Goal: Task Accomplishment & Management: Use online tool/utility

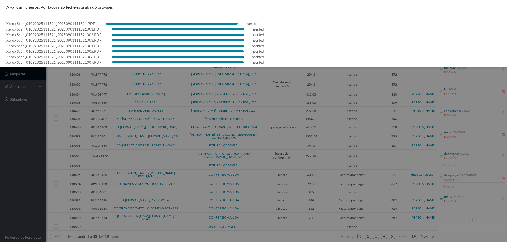
scroll to position [43, 0]
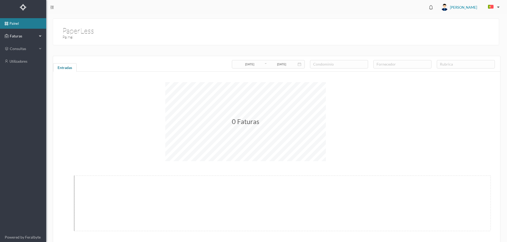
click at [31, 36] on span "Faturas" at bounding box center [22, 36] width 29 height 5
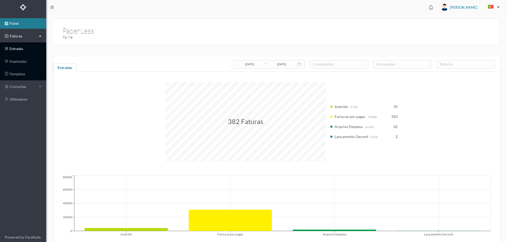
drag, startPoint x: 21, startPoint y: 49, endPoint x: 35, endPoint y: 54, distance: 15.0
click at [20, 49] on link "entradas" at bounding box center [23, 49] width 46 height 11
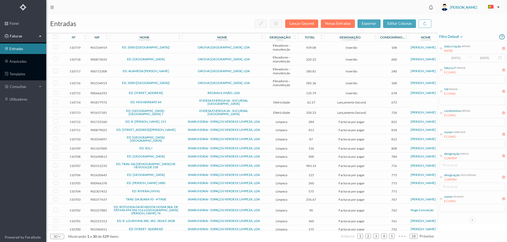
click at [184, 92] on span "REGRAS & VISÃO, LDA" at bounding box center [224, 93] width 80 height 3
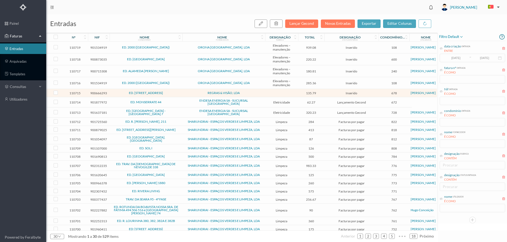
click at [170, 101] on span "ED. MONSERRATE 44" at bounding box center [146, 102] width 70 height 3
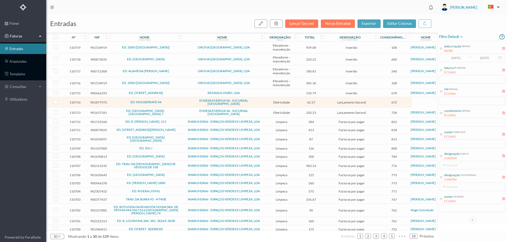
click at [179, 101] on span "ED. MONSERRATE 44" at bounding box center [146, 102] width 70 height 3
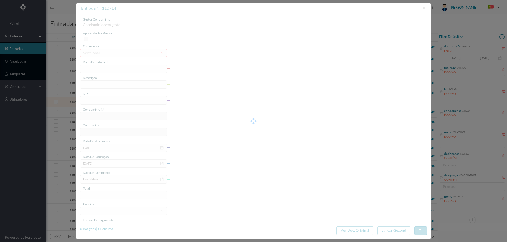
type input "FAC 0270312025/0073439538"
type input "Rua de Monserrate 44 C GARAGE"
type input "901877972"
type input "15-09-2025"
type input "31-08-2025"
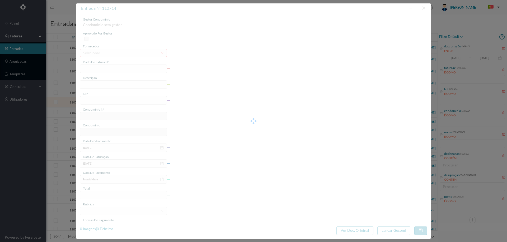
type input "15-09-2025"
type input "62.27"
type input "672"
type input "ED. MONSERRATE 44"
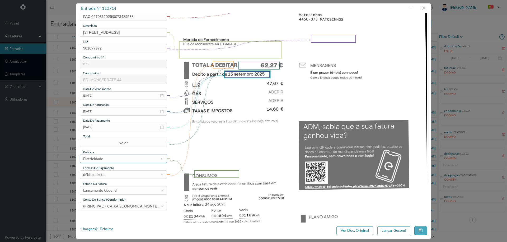
scroll to position [53, 0]
click at [395, 229] on button "Lançar Gecond" at bounding box center [393, 231] width 33 height 8
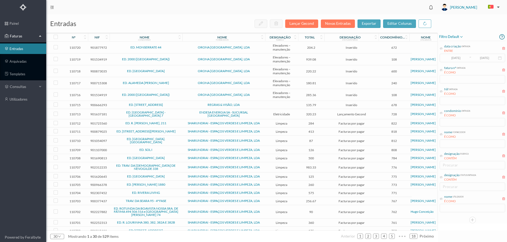
click at [179, 122] on span "ED. R. [PERSON_NAME], 211" at bounding box center [146, 123] width 70 height 3
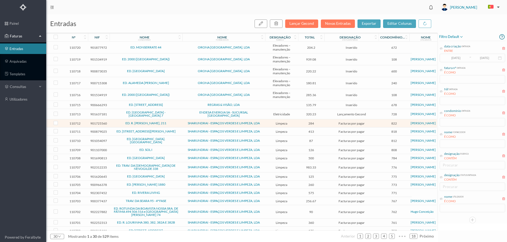
click at [179, 122] on span "ED. R. [PERSON_NAME], 211" at bounding box center [146, 123] width 70 height 3
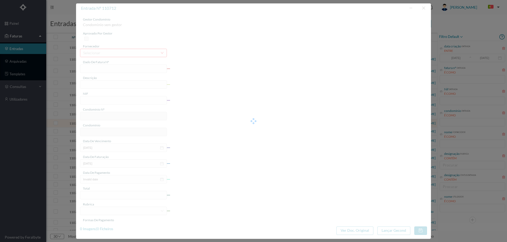
type input "FT 2025A1/1255"
type input "LIMPEZA Setembro de 2025"
type input "901725560"
type input "[DATE]"
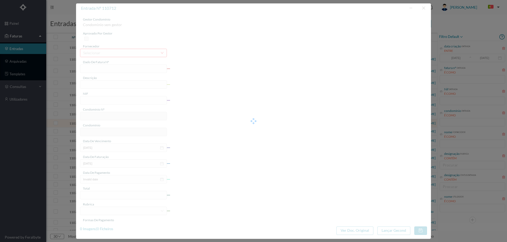
type input "284.00"
type input "822"
type input "ED. R. MANUEL DA SILVA ARAÚJO, 211"
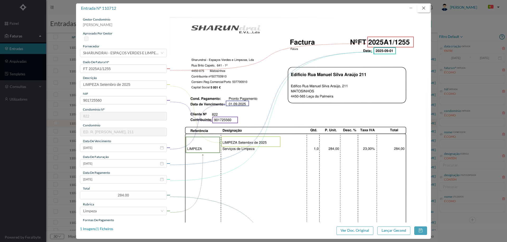
click at [424, 8] on button "button" at bounding box center [423, 8] width 13 height 8
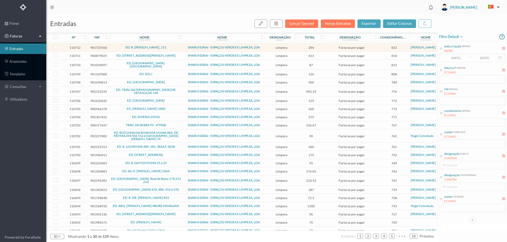
scroll to position [86, 0]
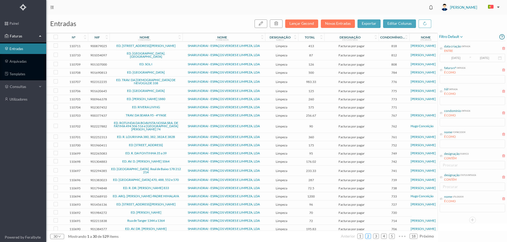
click at [370, 235] on link "2" at bounding box center [367, 237] width 5 height 8
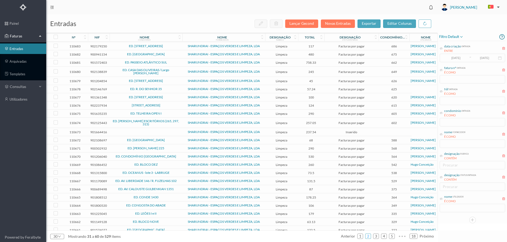
scroll to position [64, 0]
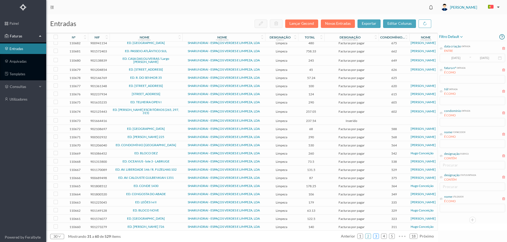
click at [378, 239] on link "3" at bounding box center [375, 237] width 5 height 8
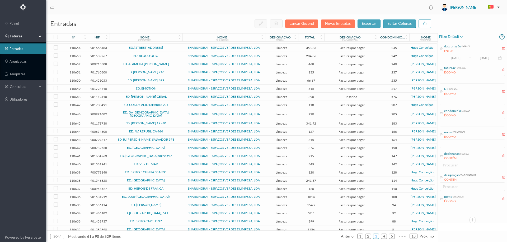
scroll to position [60, 0]
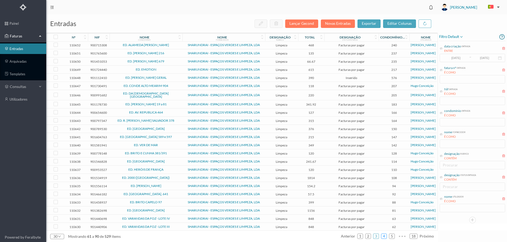
click at [384, 236] on link "4" at bounding box center [383, 237] width 5 height 8
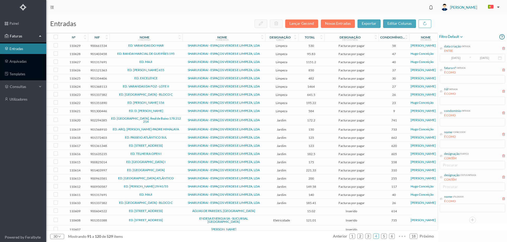
scroll to position [66, 0]
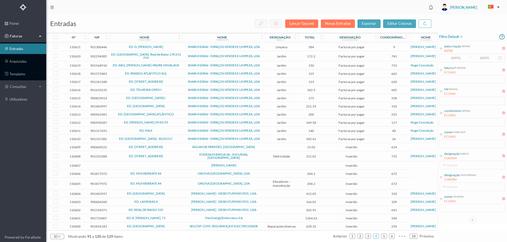
click at [256, 148] on span "ÁGUAS DE PAREDES, SA" at bounding box center [224, 147] width 80 height 3
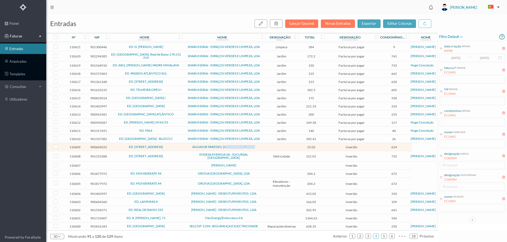
click at [256, 148] on span "ÁGUAS DE PAREDES, SA" at bounding box center [224, 147] width 80 height 3
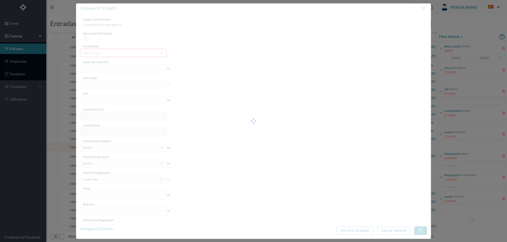
type input "1171110594"
type input "2025-07-03 — 2025-07-30"
type input "900604522"
type input "2025-08-20"
type input "2025-08-05"
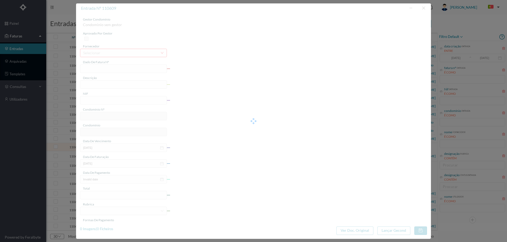
type input "2025-08-20"
type input "15.02"
type input "614"
type input "ED. RUA DO FAROL 138"
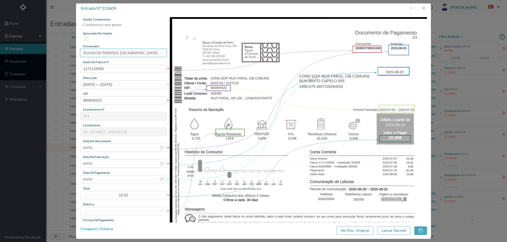
click at [118, 50] on div "ÁGUAS DE PAREDES, [GEOGRAPHIC_DATA]" at bounding box center [120, 53] width 74 height 8
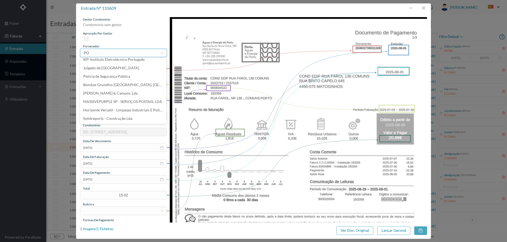
scroll to position [0, 0]
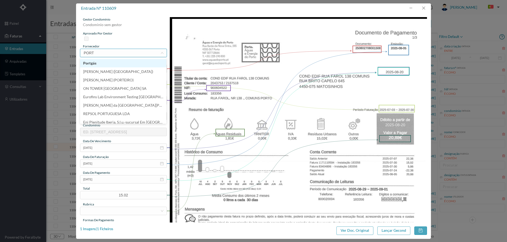
type input "PORTO"
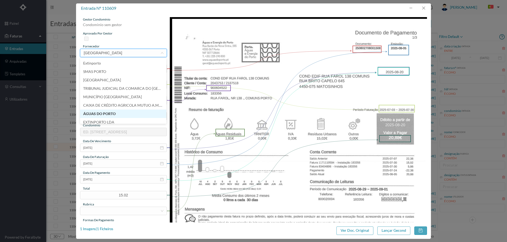
click at [116, 116] on li "ÁGUAS DO PORTO" at bounding box center [123, 114] width 86 height 8
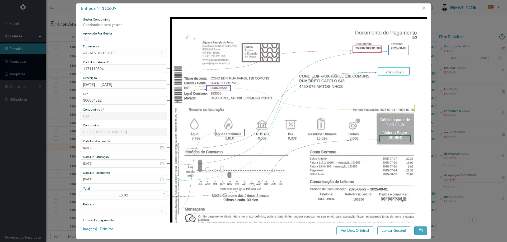
drag, startPoint x: 130, startPoint y: 198, endPoint x: 107, endPoint y: 195, distance: 23.0
click at [107, 195] on input "15.02" at bounding box center [123, 196] width 86 height 8
type input "20.88"
click at [109, 209] on div at bounding box center [121, 211] width 77 height 8
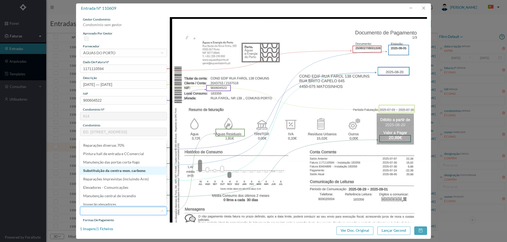
scroll to position [79, 0]
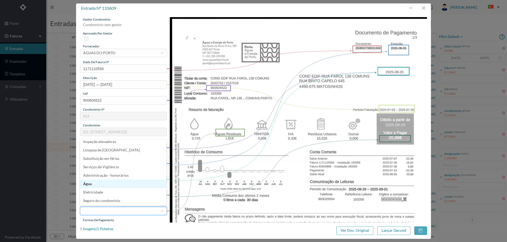
click at [106, 186] on li "Água" at bounding box center [123, 184] width 86 height 8
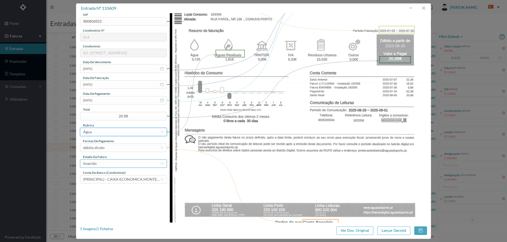
click at [106, 166] on div "Inserido" at bounding box center [121, 164] width 77 height 8
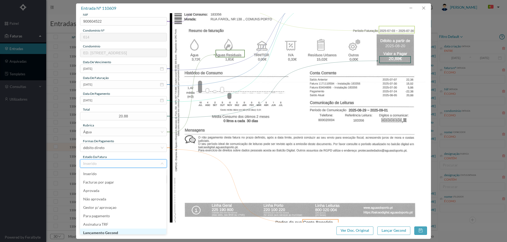
scroll to position [3, 0]
click at [113, 231] on li "Lançamento Gecond" at bounding box center [123, 230] width 86 height 8
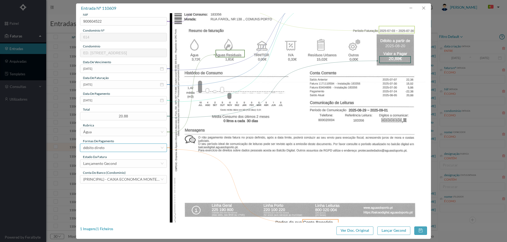
click at [118, 148] on div "débito direto" at bounding box center [121, 148] width 77 height 8
click at [331, 180] on img at bounding box center [298, 119] width 257 height 363
click at [385, 231] on button "Lançar Gecond" at bounding box center [393, 231] width 33 height 8
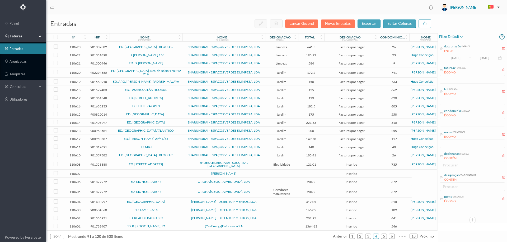
click at [171, 168] on td "ED. RUA DO TEATRO, 194 E RUA DO TUNEL 33" at bounding box center [145, 165] width 73 height 10
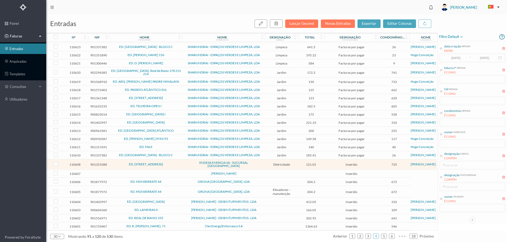
click at [183, 165] on td "ENDESA ENERGIA SA - SUCURSAL [GEOGRAPHIC_DATA]" at bounding box center [223, 165] width 83 height 10
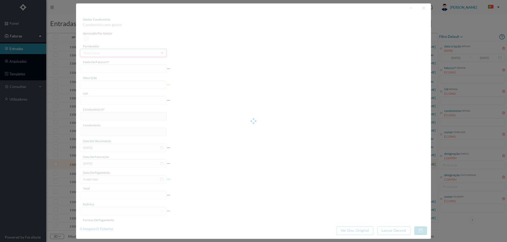
type input "FAC 0210312025/0049495329"
type input "Rua Teatro 194"
type input "901353388"
type input "11-09-2025"
type input "[DATE]"
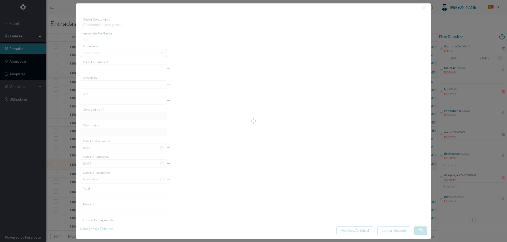
type input "11-09-2025"
type input "121.01"
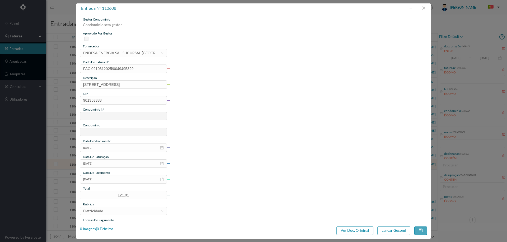
type input "735"
type input "ED. RUA DO TEATRO, 194 E RUA DO TUNEL 33"
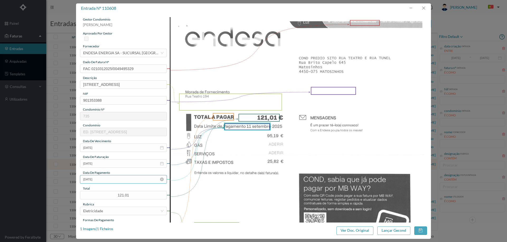
click at [113, 182] on input "11-09-2025" at bounding box center [123, 179] width 87 height 8
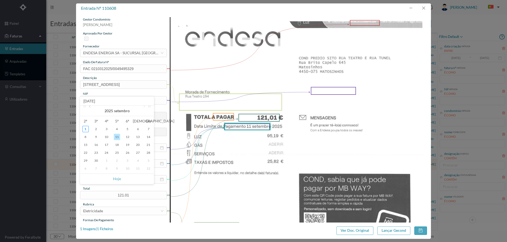
click at [89, 109] on link at bounding box center [90, 111] width 5 height 11
click at [128, 162] on div "29" at bounding box center [127, 161] width 6 height 6
type input "[DATE]"
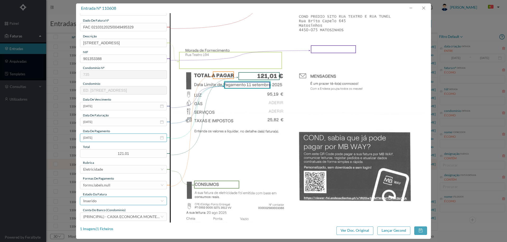
scroll to position [53, 0]
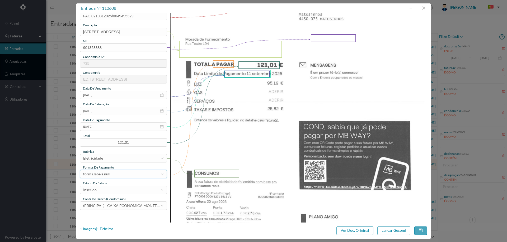
click at [111, 175] on div "forms.labels.null" at bounding box center [121, 174] width 77 height 8
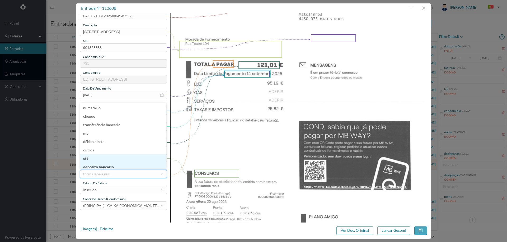
scroll to position [3, 0]
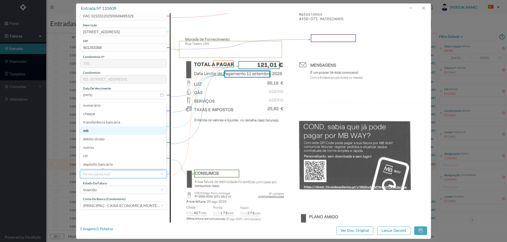
click at [97, 130] on li "mb" at bounding box center [123, 131] width 86 height 8
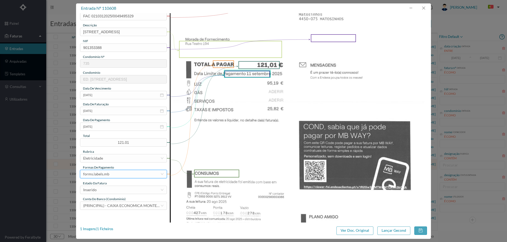
click at [107, 195] on div "gestor condomínio Beatriz Pinheiro aprovado por gestor fornecedor selecionar EN…" at bounding box center [123, 87] width 87 height 246
click at [107, 191] on div "Inserido" at bounding box center [121, 190] width 77 height 8
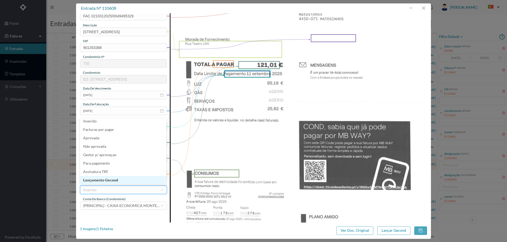
click at [111, 181] on li "Lançamento Gecond" at bounding box center [123, 180] width 86 height 8
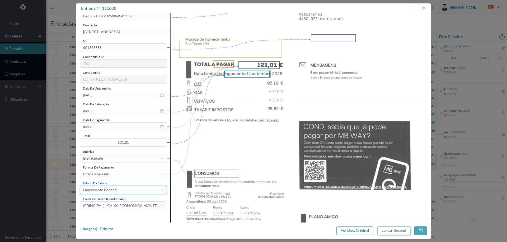
click at [387, 230] on button "Lançar Gecond" at bounding box center [393, 231] width 33 height 8
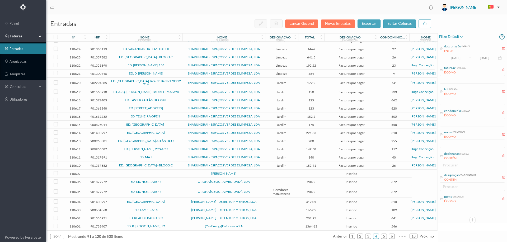
click at [179, 170] on td at bounding box center [145, 174] width 73 height 8
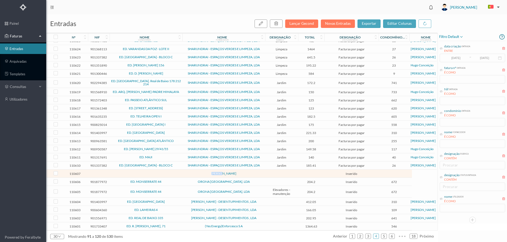
click at [179, 170] on td at bounding box center [145, 174] width 73 height 8
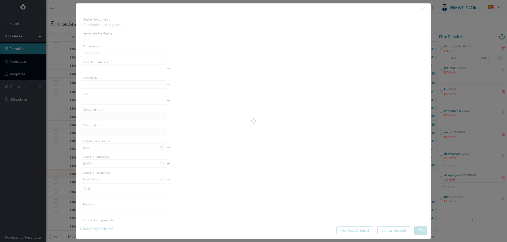
type input "0"
type input "Invalid date"
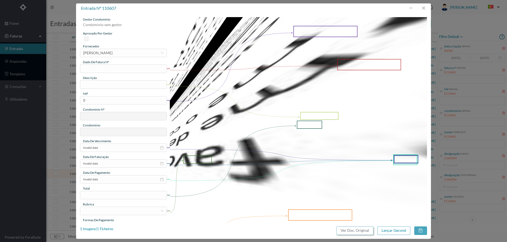
click at [348, 231] on button "Ver Doc. Original" at bounding box center [354, 231] width 37 height 8
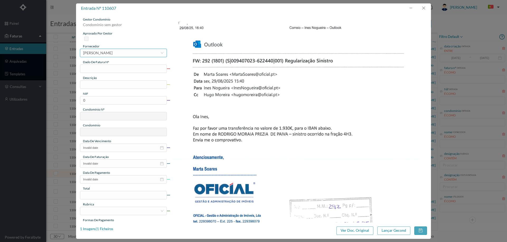
click at [112, 53] on div "[PERSON_NAME]" at bounding box center [97, 53] width 29 height 8
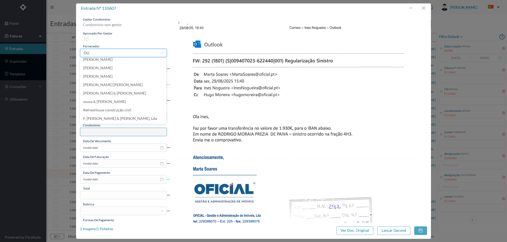
scroll to position [1, 0]
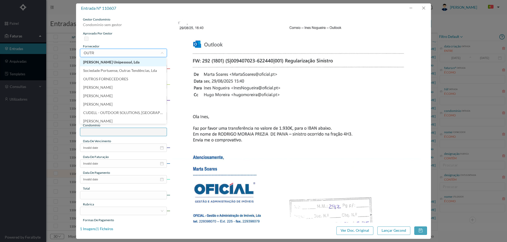
type input "OUTRO"
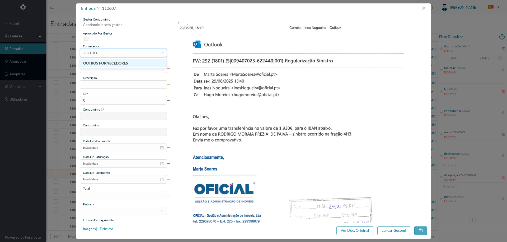
click at [141, 62] on li "OUTROS FORNECEDORES" at bounding box center [123, 63] width 86 height 8
click at [126, 70] on input "text" at bounding box center [123, 69] width 87 height 8
type input "SINISTRO 1801"
click at [127, 86] on input "text" at bounding box center [123, 84] width 87 height 8
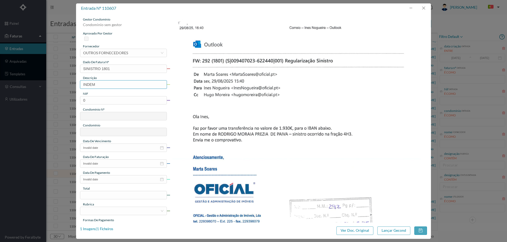
type input "indemnização seguro"
click at [102, 102] on input "0" at bounding box center [123, 100] width 87 height 8
paste input "90068603"
type input "900686030"
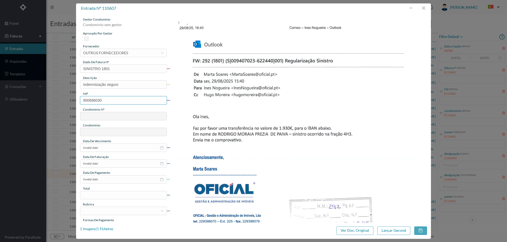
type input "292"
type input "ED. MOTA GALIZA (LOTE II)"
type input "900686030"
click at [104, 149] on input "Invalid date" at bounding box center [123, 148] width 87 height 8
click at [92, 154] on link at bounding box center [90, 157] width 5 height 11
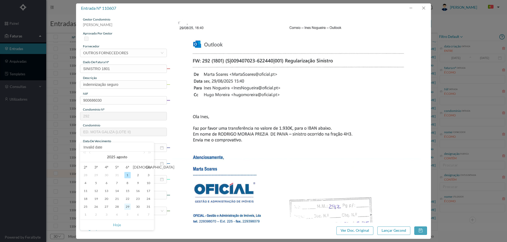
click at [127, 207] on div "29" at bounding box center [127, 207] width 6 height 6
type input "[DATE]"
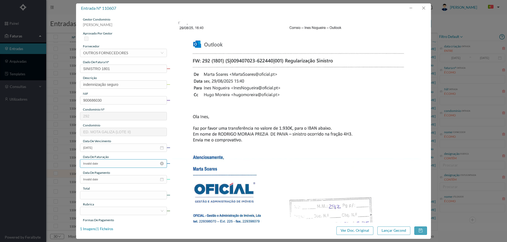
click at [108, 167] on input "Invalid date" at bounding box center [123, 164] width 87 height 8
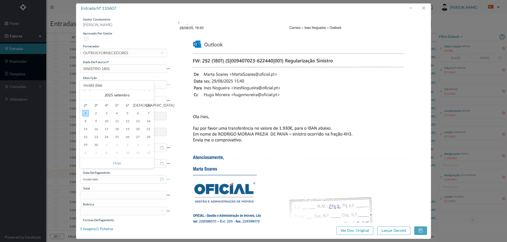
click at [91, 92] on link at bounding box center [90, 95] width 5 height 11
click at [128, 144] on div "29" at bounding box center [127, 145] width 6 height 6
type input "[DATE]"
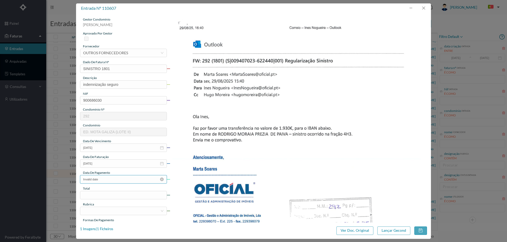
click at [111, 175] on input "Invalid date" at bounding box center [123, 179] width 87 height 8
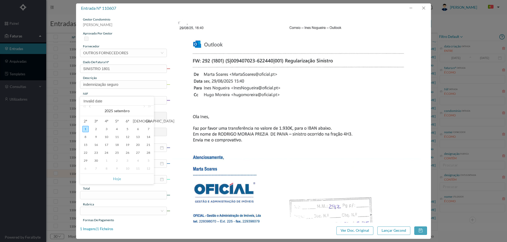
click at [91, 108] on link at bounding box center [90, 111] width 5 height 11
click at [128, 161] on div "29" at bounding box center [127, 161] width 6 height 6
type input "[DATE]"
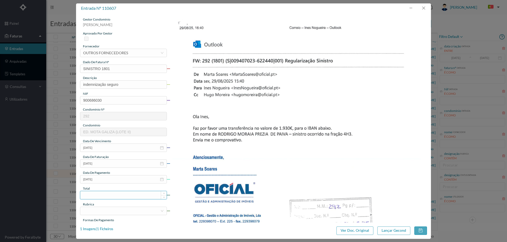
click at [111, 198] on input at bounding box center [123, 196] width 86 height 8
type input "1930.00"
click at [111, 212] on div at bounding box center [121, 211] width 77 height 8
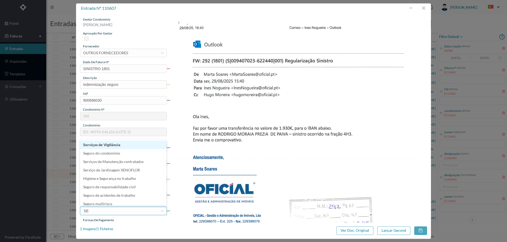
type input "S"
type input "IND"
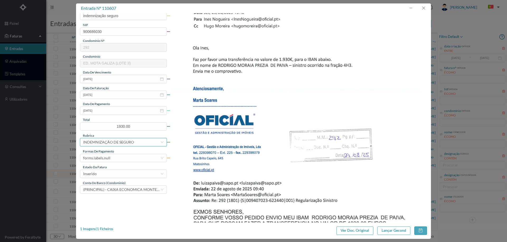
scroll to position [106, 0]
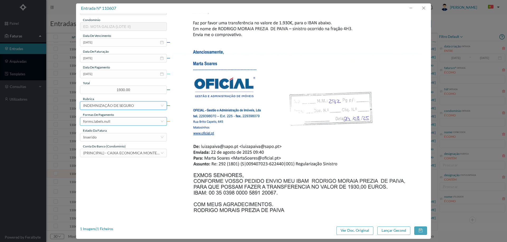
click at [100, 119] on div "forms.labels.null" at bounding box center [96, 122] width 27 height 8
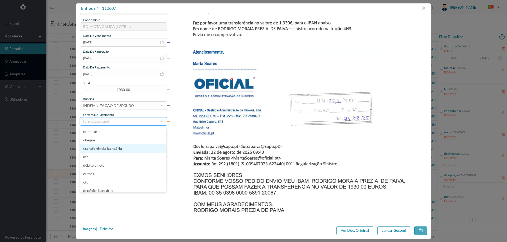
click at [113, 147] on li "transferência bancária" at bounding box center [123, 149] width 86 height 8
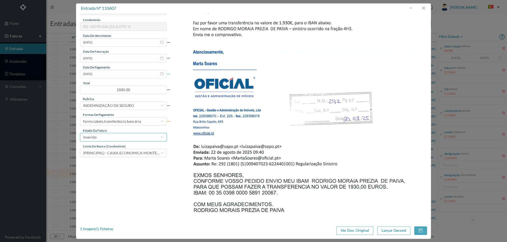
click at [113, 135] on div "Inserido" at bounding box center [121, 137] width 77 height 8
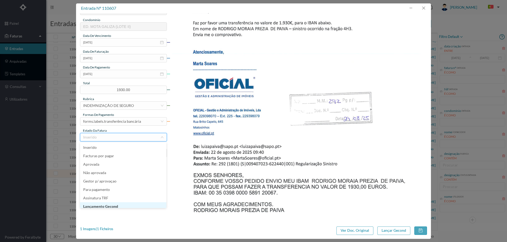
scroll to position [3, 0]
click at [110, 204] on li "Lançamento Gecond" at bounding box center [123, 204] width 86 height 8
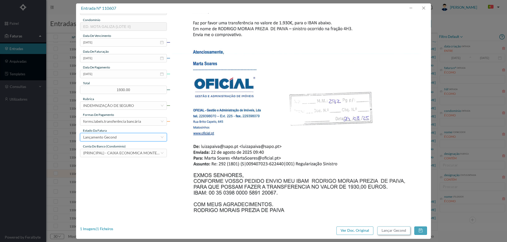
click at [394, 232] on button "Lançar Gecond" at bounding box center [393, 231] width 33 height 8
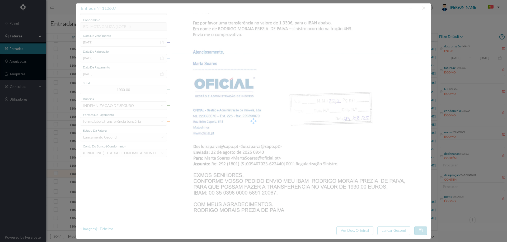
click at [297, 67] on div at bounding box center [253, 121] width 355 height 236
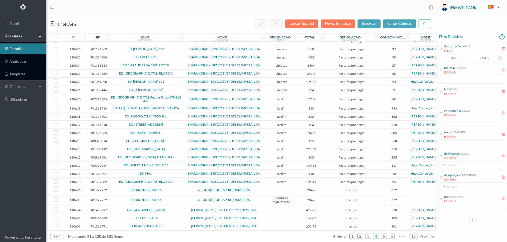
click at [176, 186] on td "ED. MONSERRATE 44" at bounding box center [145, 190] width 73 height 8
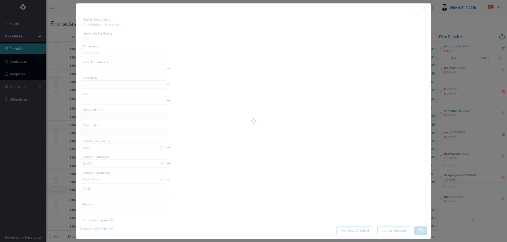
type input "FR 2504/024803"
type input "901877972"
type input "06-02-0005"
type input "01-06-2025"
type input "204.20"
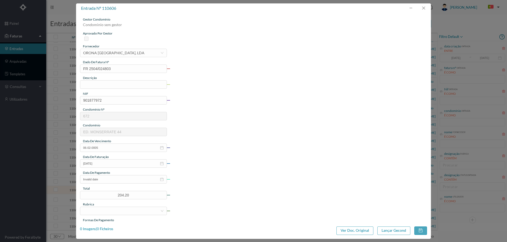
type input "672"
type input "ED. MONSERRATE 44"
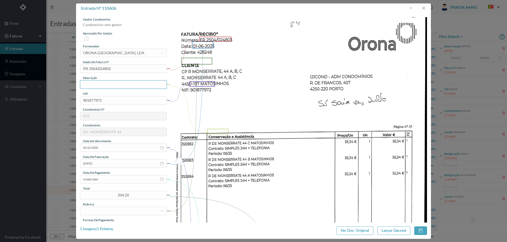
click at [111, 85] on input "text" at bounding box center [123, 84] width 87 height 8
type input "Manutenção elevadores junho 2025"
click at [351, 160] on img at bounding box center [298, 198] width 257 height 363
click at [131, 149] on input "06-02-0005" at bounding box center [123, 148] width 87 height 8
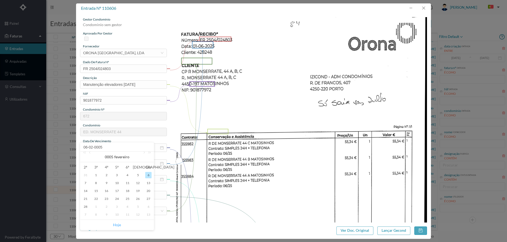
click at [114, 224] on link "Hoje" at bounding box center [117, 225] width 8 height 10
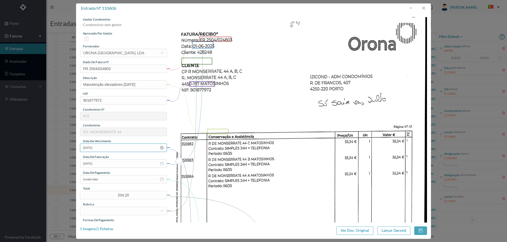
click at [112, 149] on input "[DATE]" at bounding box center [123, 148] width 87 height 8
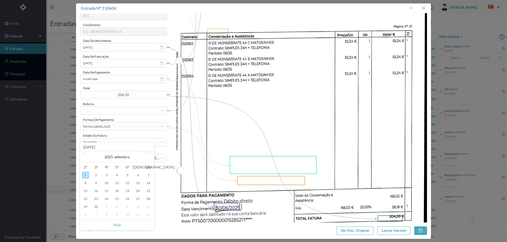
scroll to position [132, 0]
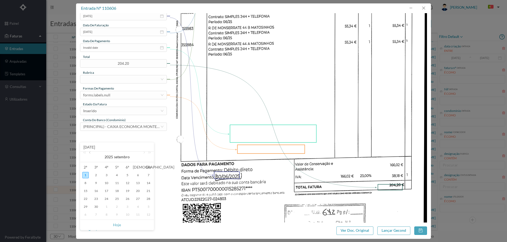
click at [90, 155] on link at bounding box center [90, 157] width 5 height 11
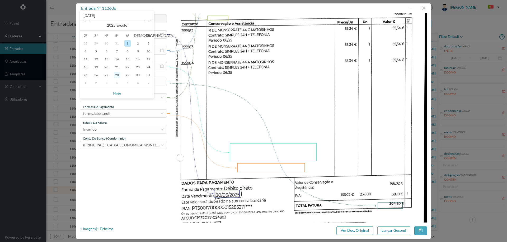
scroll to position [106, 0]
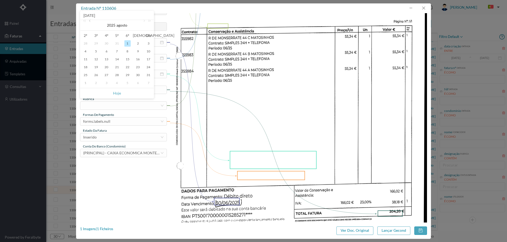
click at [90, 22] on link at bounding box center [90, 25] width 5 height 11
click at [105, 74] on div "30" at bounding box center [106, 75] width 6 height 6
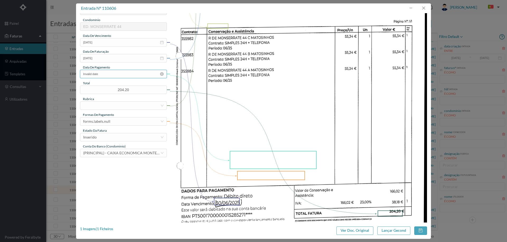
click at [108, 75] on input "Invalid date" at bounding box center [123, 74] width 87 height 8
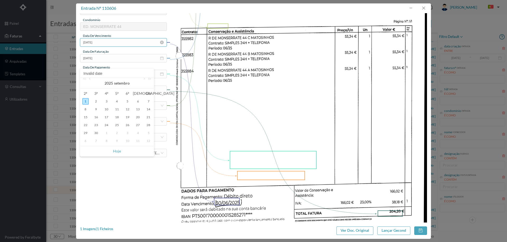
click at [110, 45] on input "30-07-2025" at bounding box center [123, 42] width 87 height 8
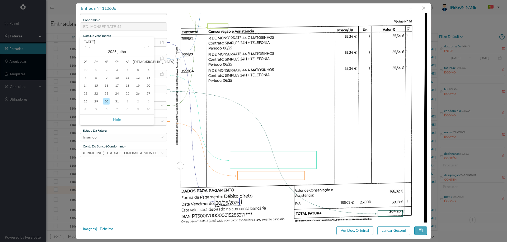
click at [90, 47] on link at bounding box center [90, 51] width 5 height 11
click at [87, 108] on div "30" at bounding box center [85, 109] width 6 height 6
type input "30-06-2025"
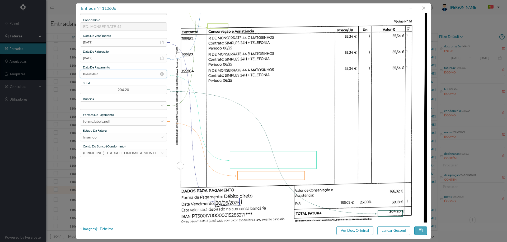
click at [104, 75] on input "Invalid date" at bounding box center [123, 74] width 87 height 8
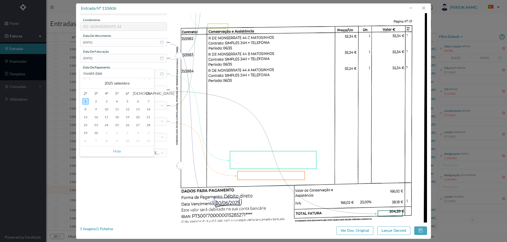
click at [89, 79] on link at bounding box center [90, 83] width 5 height 11
click at [86, 102] on div "30" at bounding box center [85, 101] width 6 height 6
type input "30-06-2025"
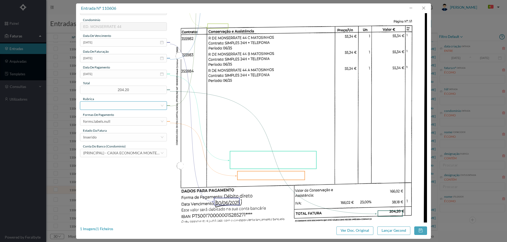
click at [128, 106] on div at bounding box center [121, 106] width 77 height 8
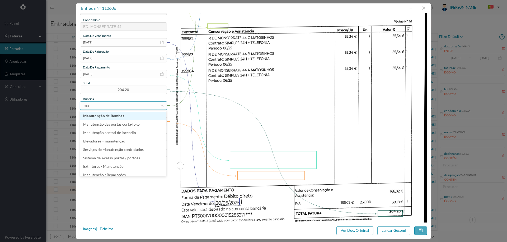
type input "man"
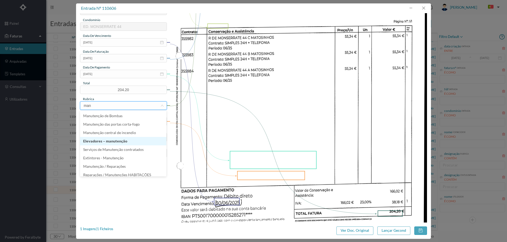
click at [125, 142] on li "Elevadores – manutenção" at bounding box center [123, 141] width 86 height 8
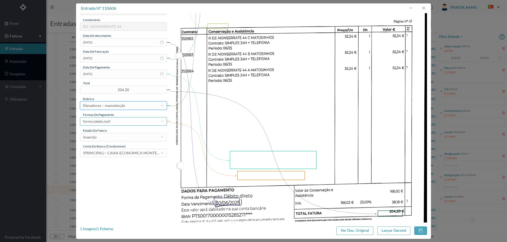
click at [109, 121] on div "forms.labels.null" at bounding box center [96, 122] width 27 height 8
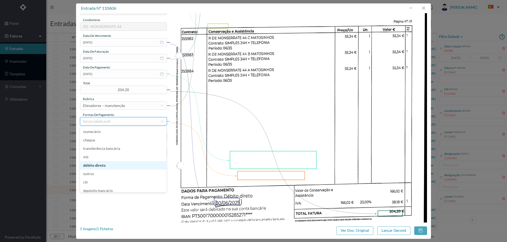
click at [107, 163] on li "débito direto" at bounding box center [123, 165] width 86 height 8
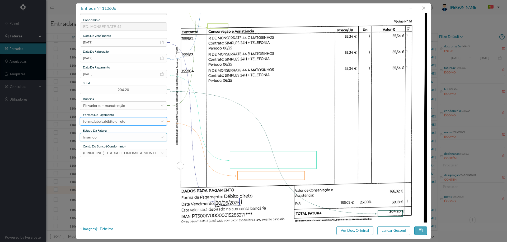
click at [102, 138] on div "Inserido" at bounding box center [121, 137] width 77 height 8
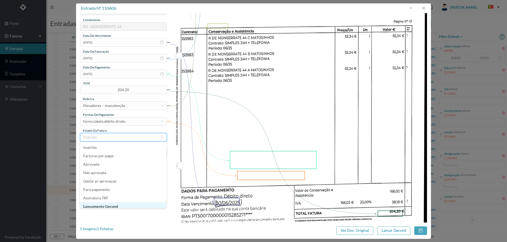
scroll to position [3, 0]
click at [112, 205] on li "Lançamento Gecond" at bounding box center [123, 204] width 86 height 8
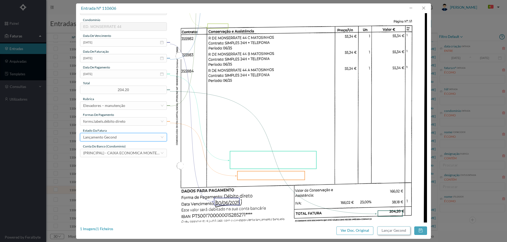
click at [395, 231] on button "Lançar Gecond" at bounding box center [393, 231] width 33 height 8
click at [107, 43] on input "30-06-2025" at bounding box center [123, 42] width 87 height 8
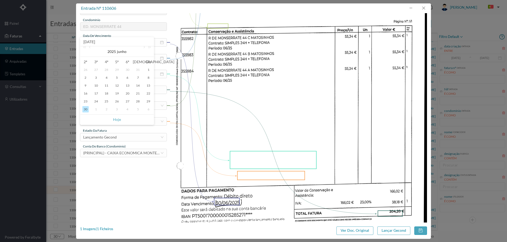
click at [97, 109] on div "1" at bounding box center [96, 109] width 6 height 6
type input "01-07-2025"
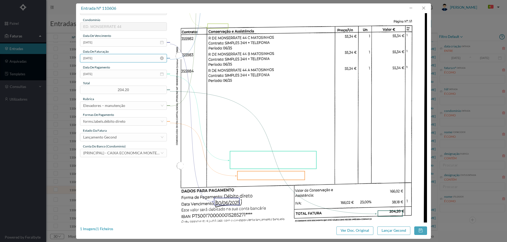
click at [109, 59] on input "01-06-2025" at bounding box center [123, 58] width 87 height 8
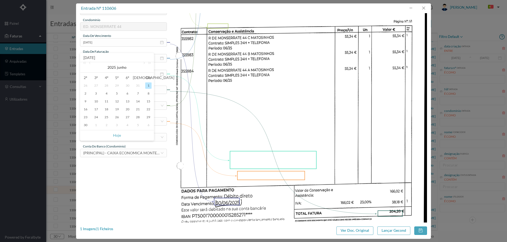
click at [96, 126] on div "1" at bounding box center [96, 125] width 6 height 6
type input "01-07-2025"
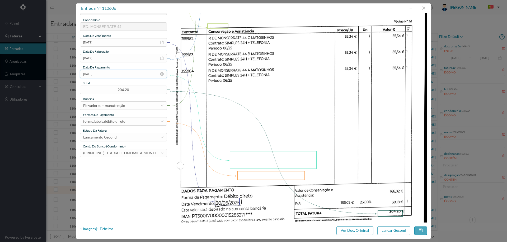
click at [109, 76] on input "30-06-2025" at bounding box center [123, 74] width 87 height 8
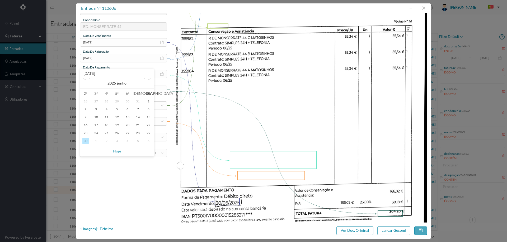
click at [96, 142] on div "1" at bounding box center [96, 141] width 6 height 6
type input "01-07-2025"
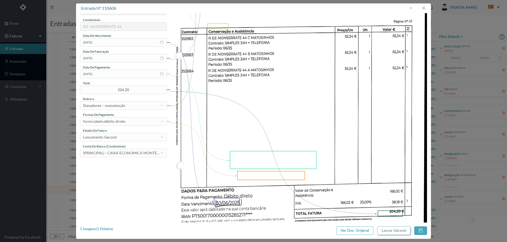
click at [388, 230] on button "Lançar Gecond" at bounding box center [393, 231] width 33 height 8
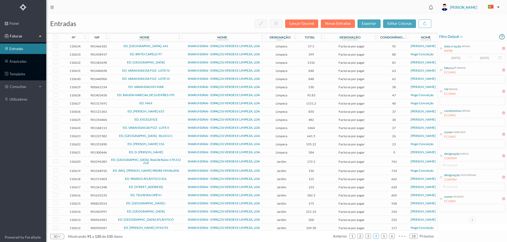
scroll to position [62, 0]
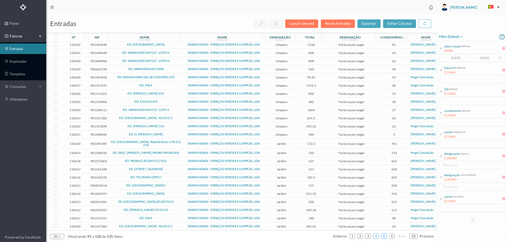
click at [383, 235] on link "5" at bounding box center [383, 237] width 5 height 8
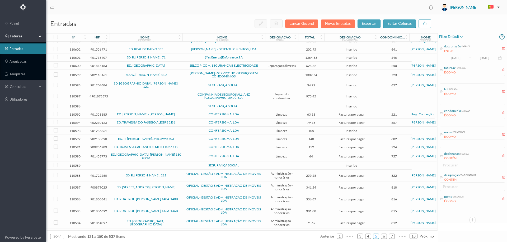
scroll to position [0, 0]
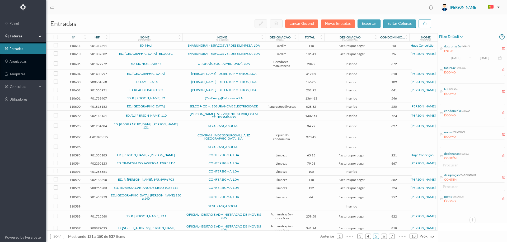
click at [185, 65] on span "ORONA PORTUGAL, LDA" at bounding box center [224, 63] width 80 height 3
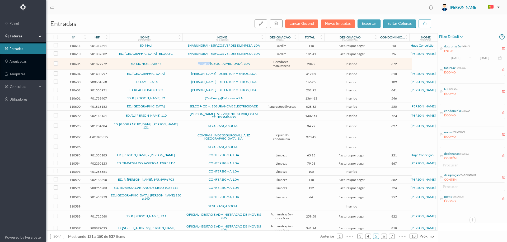
click at [185, 65] on span "ORONA PORTUGAL, LDA" at bounding box center [224, 63] width 80 height 3
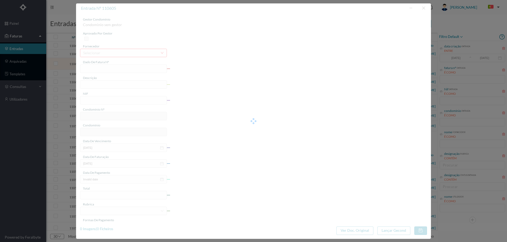
type input "FR 2504/032383"
type input "RDE MONS"
type input "901877972"
type input "Invalid date"
type input "01-07-2025"
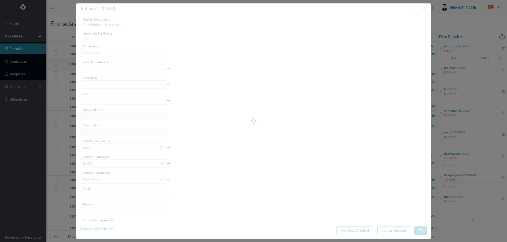
type input "204.20"
type input "672"
type input "ED. MONSERRATE 44"
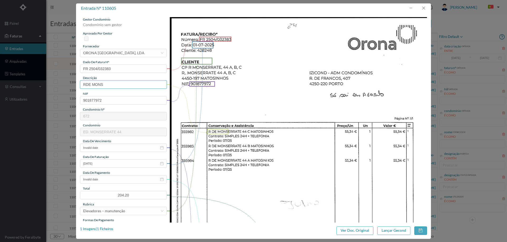
drag, startPoint x: 95, startPoint y: 82, endPoint x: 52, endPoint y: 82, distance: 42.5
click at [52, 82] on div "entrada nº 110605 gestor condomínio Condominio sem gestor aprovado por gestor f…" at bounding box center [253, 121] width 507 height 242
type input "Manutenção elevadores Julho 2025"
click at [240, 84] on img at bounding box center [298, 198] width 257 height 363
click at [105, 148] on input "Invalid date" at bounding box center [123, 148] width 87 height 8
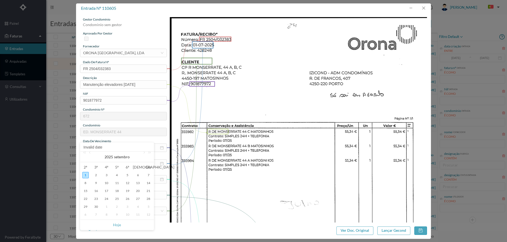
click at [105, 208] on div "1" at bounding box center [106, 207] width 6 height 6
type input "01-10-2025"
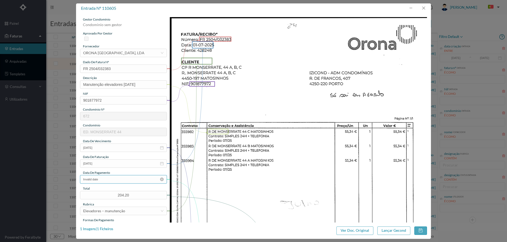
click at [109, 180] on input "Invalid date" at bounding box center [123, 179] width 87 height 8
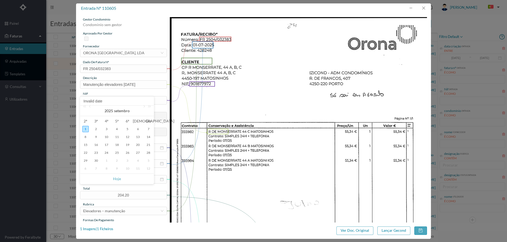
click at [144, 105] on div "Invalid date" at bounding box center [116, 101] width 73 height 9
click at [143, 108] on link at bounding box center [143, 111] width 5 height 11
click at [92, 108] on link at bounding box center [90, 111] width 5 height 11
click at [127, 128] on div "1" at bounding box center [127, 129] width 6 height 6
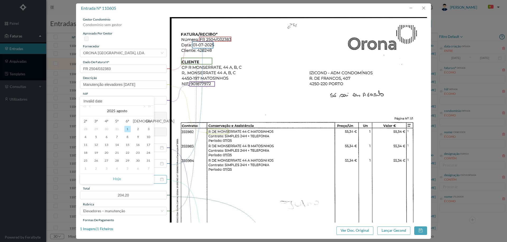
type input "01-08-2025"
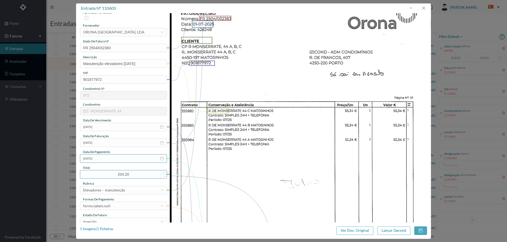
scroll to position [53, 0]
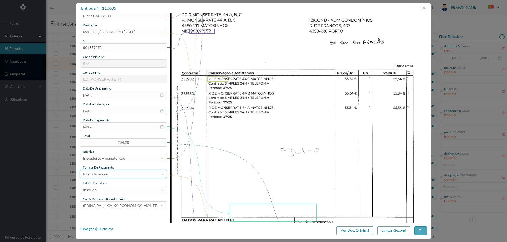
click at [113, 178] on div "forms.labels.null" at bounding box center [121, 174] width 77 height 8
click at [113, 176] on input at bounding box center [121, 174] width 77 height 8
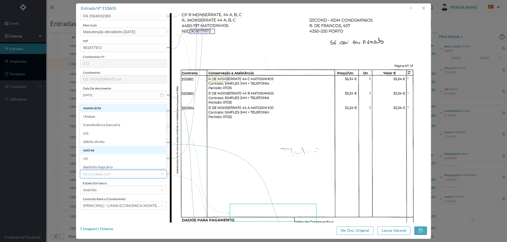
scroll to position [3, 0]
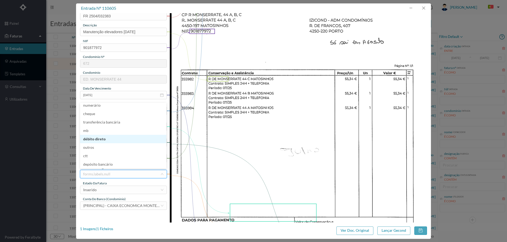
click at [111, 139] on li "débito direto" at bounding box center [123, 139] width 86 height 8
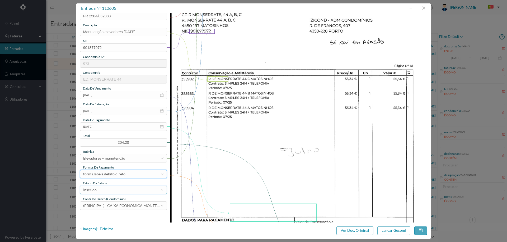
click at [112, 190] on div "Inserido" at bounding box center [121, 190] width 77 height 8
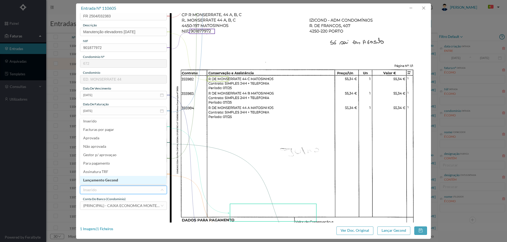
click at [118, 178] on li "Lançamento Gecond" at bounding box center [123, 180] width 86 height 8
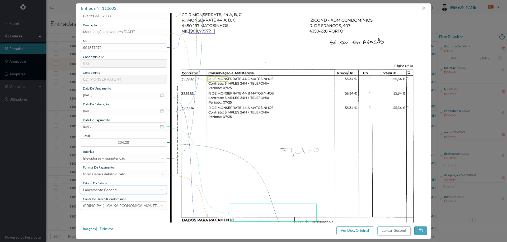
click at [395, 231] on button "Lançar Gecond" at bounding box center [393, 231] width 33 height 8
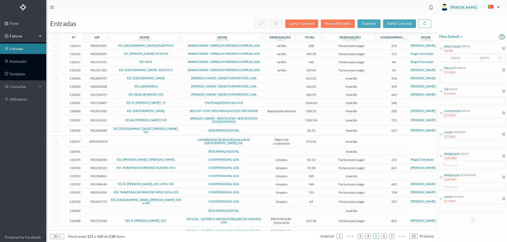
click at [180, 77] on span "ED. [GEOGRAPHIC_DATA]" at bounding box center [146, 78] width 70 height 3
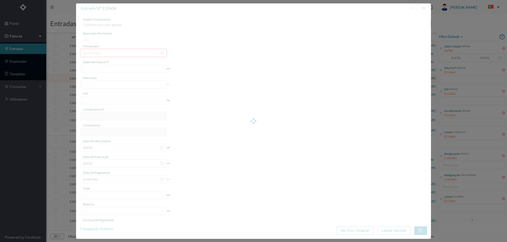
type input "FT 2025/228"
type input "onde lidar ipi Serviços de Limpeza."
type input "901403997"
type input "[DATE]"
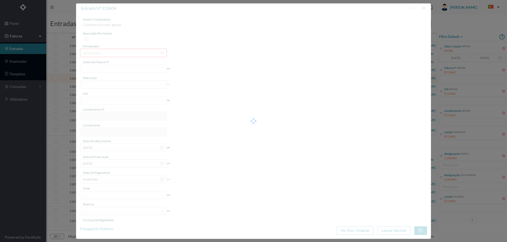
type input "[DATE]"
type input "412.05"
type input "310"
type input "ED. [GEOGRAPHIC_DATA]"
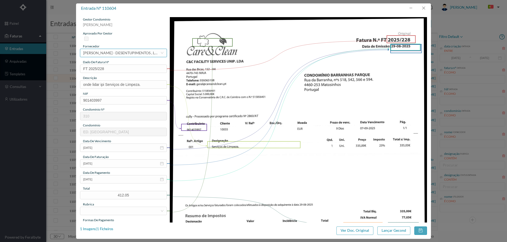
click at [136, 53] on div "[PERSON_NAME] - DESENTUPIMENTOS , LDA" at bounding box center [121, 53] width 77 height 8
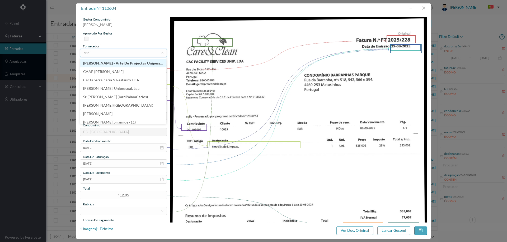
type input "care"
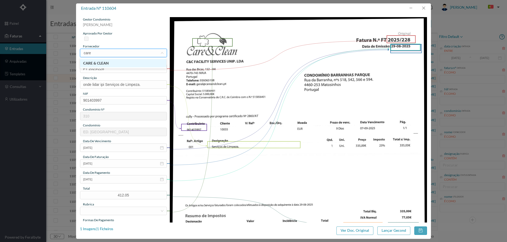
click at [133, 61] on li "CARE & CLEAN" at bounding box center [123, 63] width 86 height 8
drag, startPoint x: 143, startPoint y: 85, endPoint x: 54, endPoint y: 74, distance: 90.3
click at [54, 74] on div "entrada nº 110604 gestor condomínio Hugo Moreira aprovado por gestor fornecedor…" at bounding box center [253, 121] width 507 height 242
type input "Limpeza Agosto 2025"
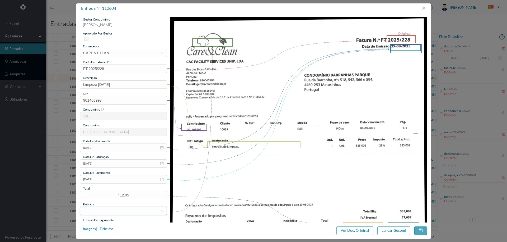
click at [122, 209] on div at bounding box center [121, 211] width 77 height 8
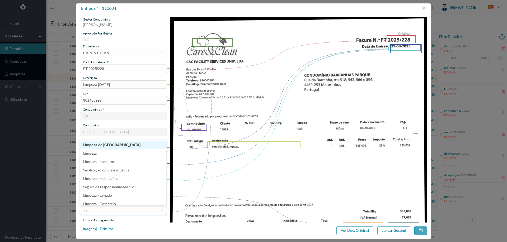
type input "LIM"
click at [115, 152] on li "Limpeza" at bounding box center [123, 151] width 86 height 8
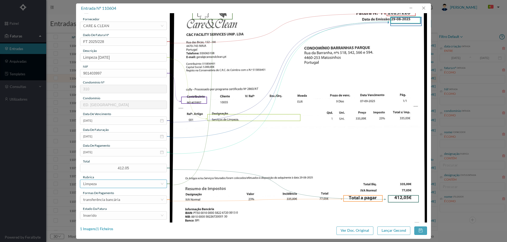
scroll to position [53, 0]
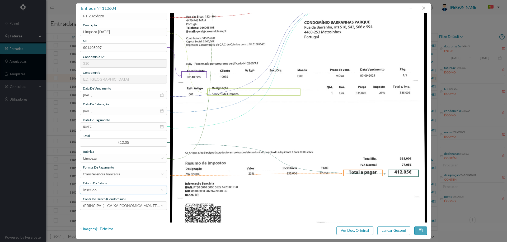
click at [110, 188] on div "Inserido" at bounding box center [121, 190] width 77 height 8
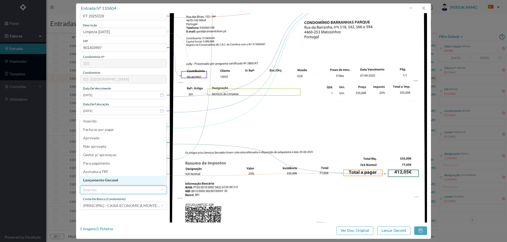
click at [114, 180] on li "Lançamento Gecond" at bounding box center [123, 180] width 86 height 8
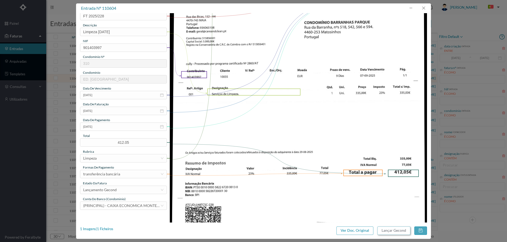
click at [392, 229] on button "Lançar Gecond" at bounding box center [393, 231] width 33 height 8
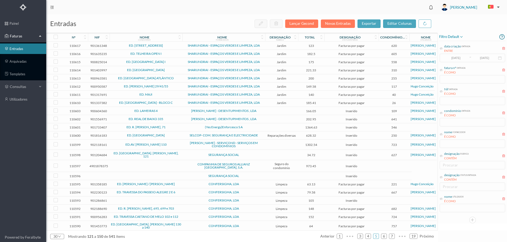
click at [179, 112] on span "ED. LAMEIRAS 4" at bounding box center [146, 110] width 70 height 3
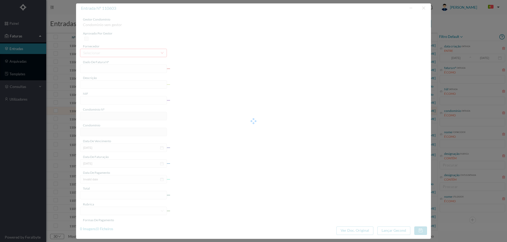
type input "FT 2025/229"
type input "Serviços de Limpeza."
type input "900604360"
type input "[DATE]"
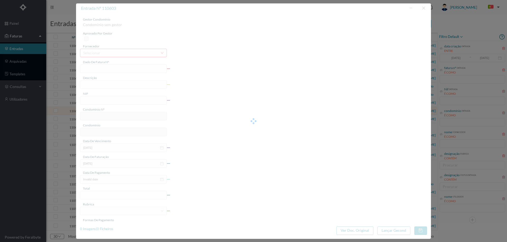
type input "[DATE]"
type input "166.05"
type input "109"
type input "ED. LAMEIRAS 4"
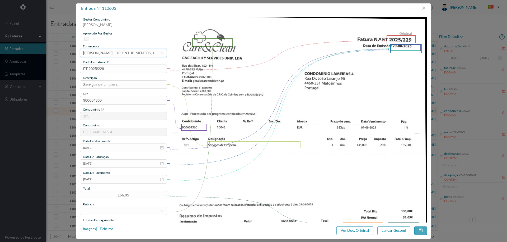
click at [128, 50] on div "[PERSON_NAME] - DESENTUPIMENTOS , LDA" at bounding box center [121, 53] width 77 height 8
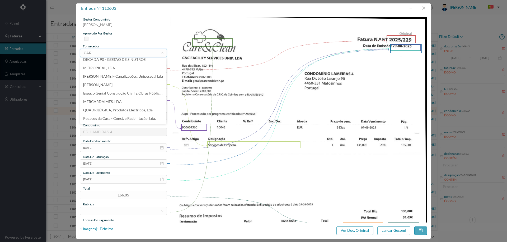
scroll to position [0, 0]
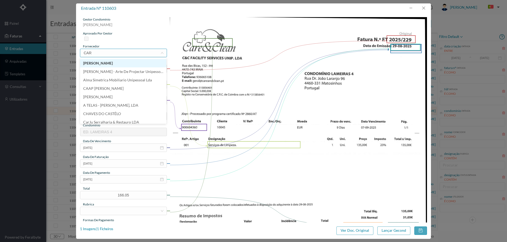
type input "CARE"
click at [121, 67] on li "CARE & CLEAN" at bounding box center [123, 63] width 86 height 8
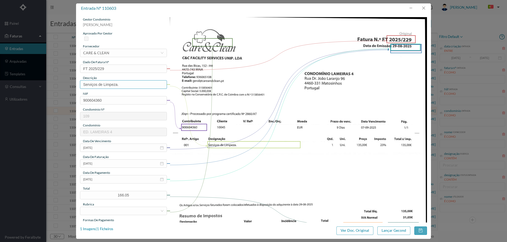
drag, startPoint x: 123, startPoint y: 85, endPoint x: 37, endPoint y: 82, distance: 85.8
click at [37, 82] on div "entrada nº 110603 gestor condomínio Hugo Moreira aprovado por gestor fornecedor…" at bounding box center [253, 121] width 507 height 242
type input "Limpeza Agosto 2025"
click at [118, 208] on div at bounding box center [121, 211] width 77 height 8
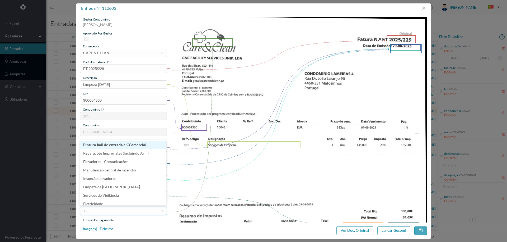
type input "LI"
click at [112, 152] on li "Limpeza" at bounding box center [123, 152] width 86 height 8
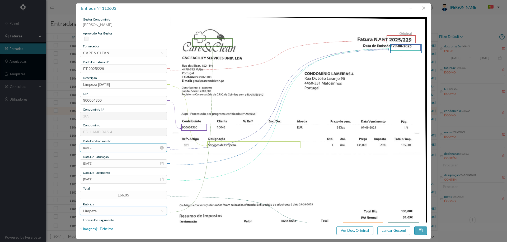
scroll to position [106, 0]
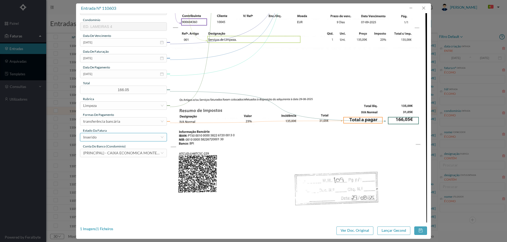
click at [107, 136] on div "Inserido" at bounding box center [121, 137] width 77 height 8
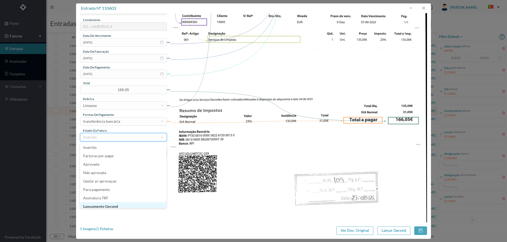
scroll to position [3, 0]
click at [124, 202] on li "Lançamento Gecond" at bounding box center [123, 204] width 86 height 8
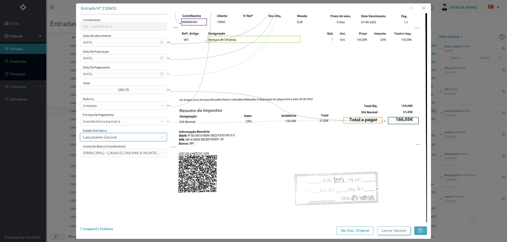
click at [399, 231] on button "Lançar Gecond" at bounding box center [393, 231] width 33 height 8
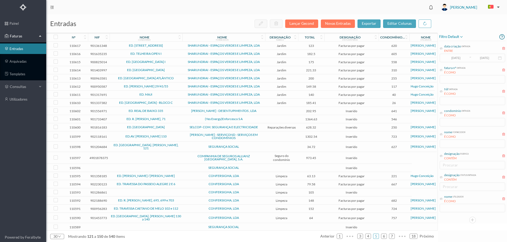
click at [178, 110] on span "ED. REAL DE BAIXO 335" at bounding box center [146, 110] width 70 height 3
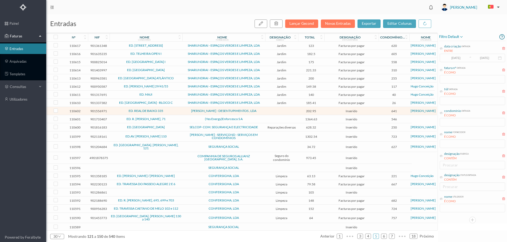
click at [178, 110] on span "ED. REAL DE BAIXO 335" at bounding box center [146, 110] width 70 height 3
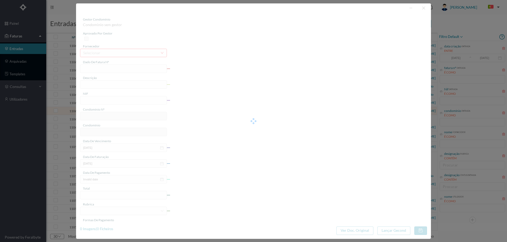
type input "FT 2025/230"
type input "OD TN Servicos de Limpeza."
type input "901556971"
type input "[DATE]"
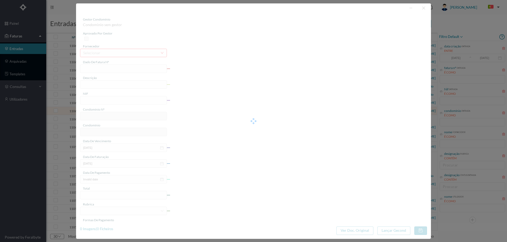
type input "[DATE]"
type input "202.95"
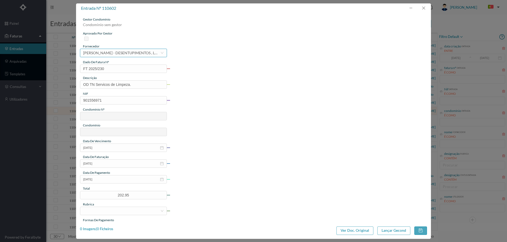
type input "641"
type input "ED. REAL DE BAIXO 335"
click at [120, 52] on div "[PERSON_NAME] - DESENTUPIMENTOS , LDA" at bounding box center [121, 53] width 77 height 8
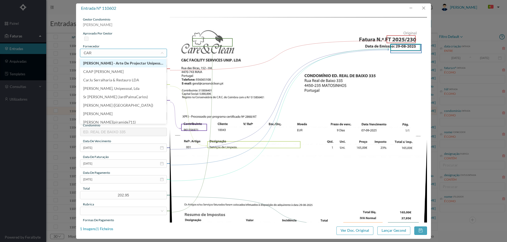
scroll to position [0, 0]
type input "CARE"
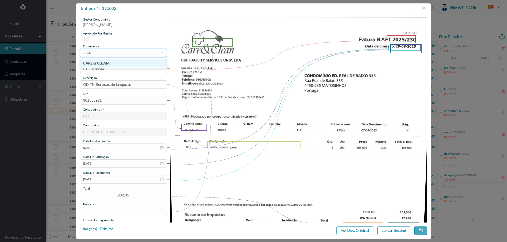
click at [122, 61] on li "CARE & CLEAN" at bounding box center [123, 63] width 86 height 8
drag, startPoint x: 136, startPoint y: 83, endPoint x: 50, endPoint y: 86, distance: 85.8
click at [50, 86] on div "entrada nº 110602 gestor condomínio Hugo Moreira aprovado por gestor fornecedor…" at bounding box center [253, 121] width 507 height 242
type input "Limpeza Agosto 2025"
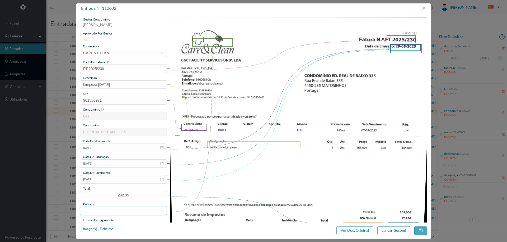
click at [124, 212] on div at bounding box center [121, 211] width 77 height 8
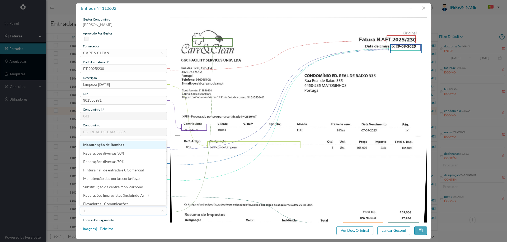
type input "LI"
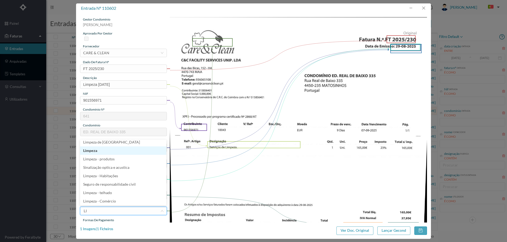
click at [117, 150] on li "Limpeza" at bounding box center [123, 151] width 86 height 8
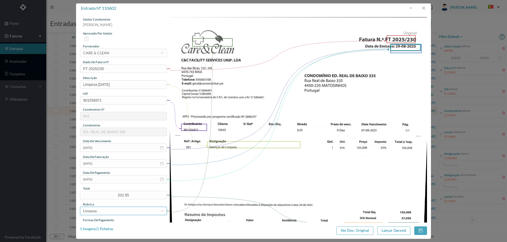
scroll to position [79, 0]
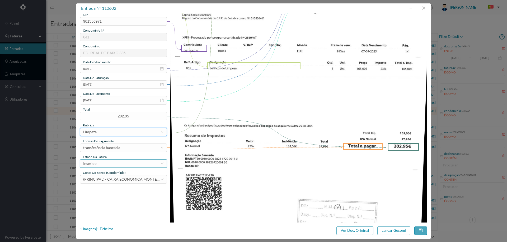
click at [111, 165] on div "Inserido" at bounding box center [121, 164] width 77 height 8
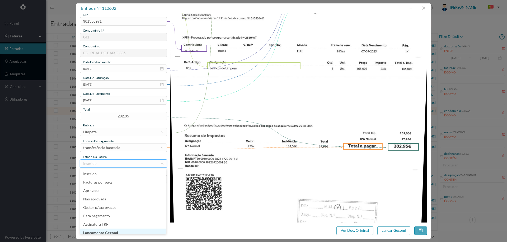
scroll to position [3, 0]
click at [114, 227] on li "Lançamento Gecond" at bounding box center [123, 230] width 86 height 8
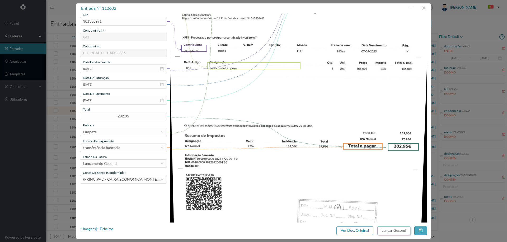
click at [403, 230] on button "Lançar Gecond" at bounding box center [393, 231] width 33 height 8
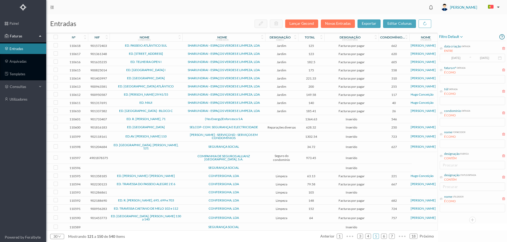
click at [178, 118] on span "ED. R. [PERSON_NAME], 71" at bounding box center [146, 119] width 70 height 3
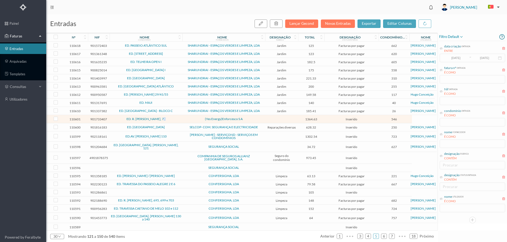
click at [178, 118] on span "ED. R. [PERSON_NAME], 71" at bounding box center [146, 119] width 70 height 3
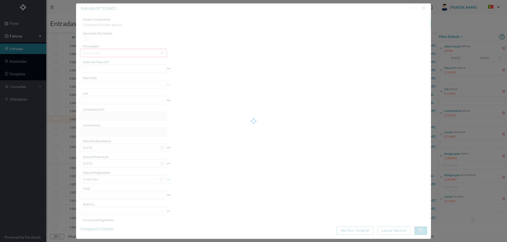
type input "P 2025001/04558820"
type input "901733407"
type input "Invalid date"
type input "[DATE]"
type input "1364.63"
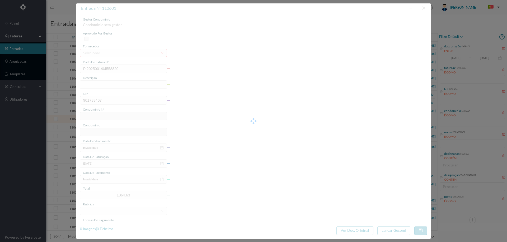
type input "546"
type input "ED. R. [PERSON_NAME], 71"
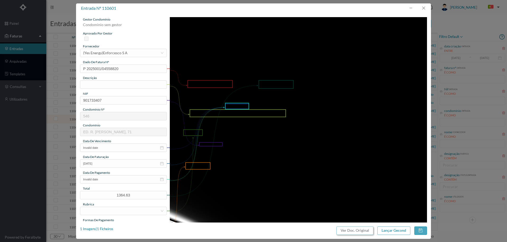
click at [350, 233] on button "Ver Doc. Original" at bounding box center [354, 231] width 37 height 8
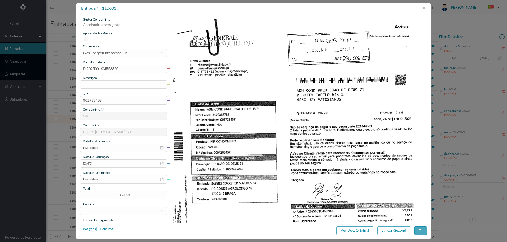
click at [117, 48] on div "fornecedor" at bounding box center [123, 46] width 87 height 5
click at [117, 50] on div "(Yes Energy)Enforcesco S A" at bounding box center [105, 53] width 44 height 8
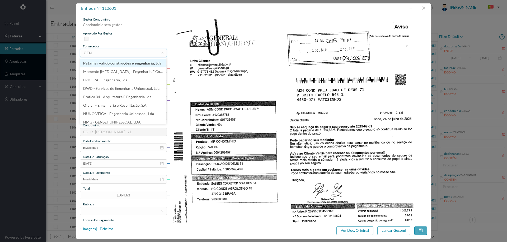
type input "GENE"
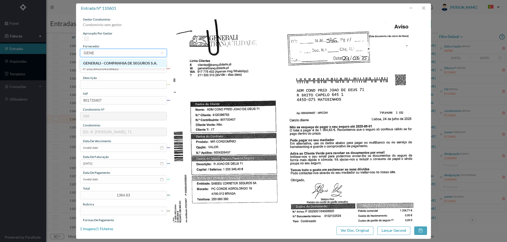
click at [122, 63] on li "GENERALI - COMPANHIA DE SEGUROS S.A." at bounding box center [123, 63] width 86 height 8
click at [107, 85] on input "text" at bounding box center [123, 84] width 87 height 8
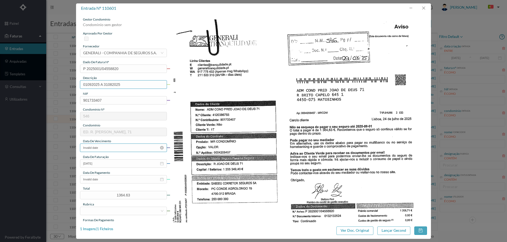
type input "01092025 A 31082025"
click at [122, 148] on input "Invalid date" at bounding box center [123, 148] width 87 height 8
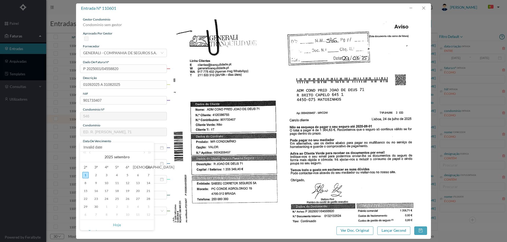
click at [86, 173] on div "1" at bounding box center [85, 175] width 6 height 6
type input "[DATE]"
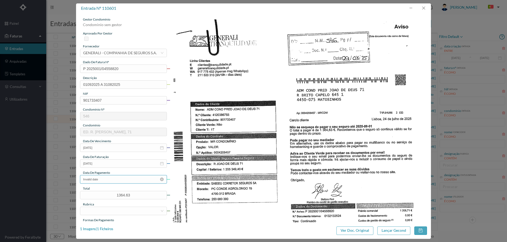
click at [105, 178] on input "Invalid date" at bounding box center [123, 179] width 87 height 8
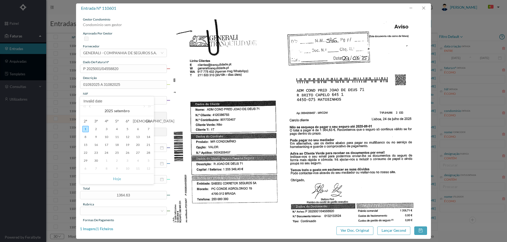
click at [92, 108] on link at bounding box center [90, 111] width 5 height 11
click at [128, 161] on div "29" at bounding box center [127, 161] width 6 height 6
type input "[DATE]"
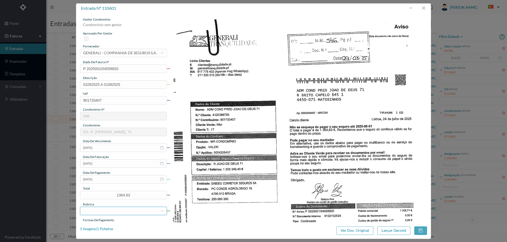
click at [115, 211] on div at bounding box center [121, 211] width 77 height 8
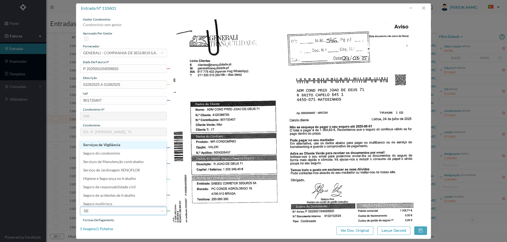
type input "SEG"
click at [122, 144] on li "Seguro do condomínio" at bounding box center [123, 144] width 86 height 8
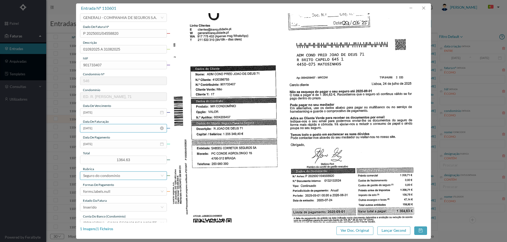
scroll to position [79, 0]
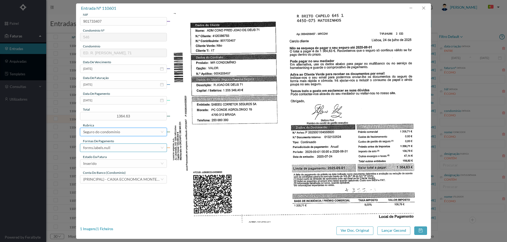
click at [118, 148] on div "forms.labels.null" at bounding box center [121, 148] width 77 height 8
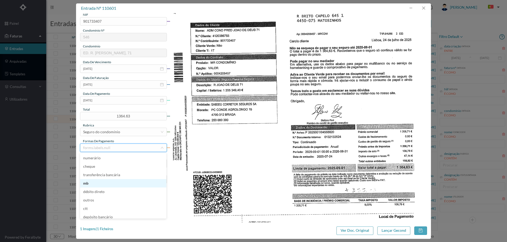
click at [105, 183] on li "mb" at bounding box center [123, 183] width 86 height 8
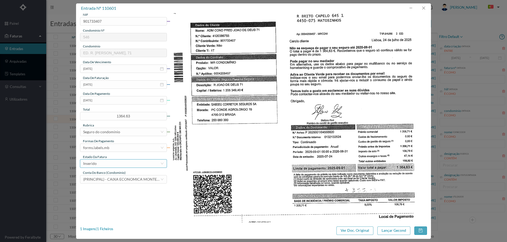
click at [113, 164] on div "Inserido" at bounding box center [121, 164] width 77 height 8
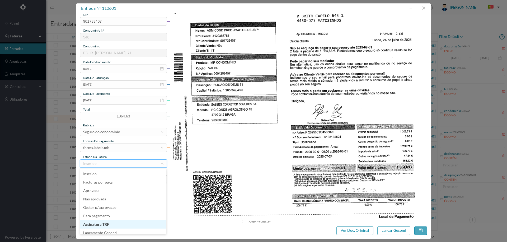
click at [112, 229] on li "Assinatura TRF" at bounding box center [123, 225] width 86 height 8
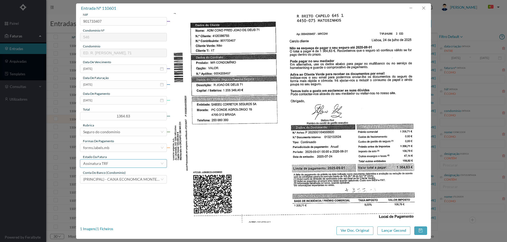
click at [116, 164] on div "Assinatura TRF" at bounding box center [121, 164] width 77 height 8
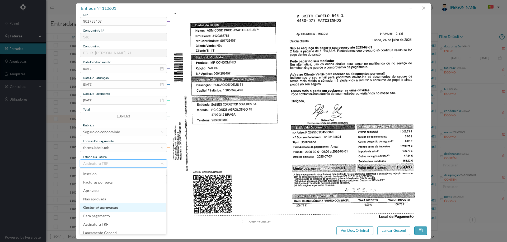
scroll to position [3, 0]
click at [111, 231] on li "Lançamento Gecond" at bounding box center [123, 230] width 86 height 8
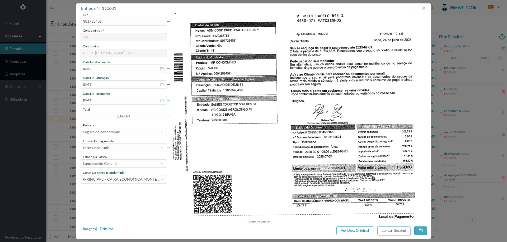
click at [404, 232] on button "Lançar Gecond" at bounding box center [393, 231] width 33 height 8
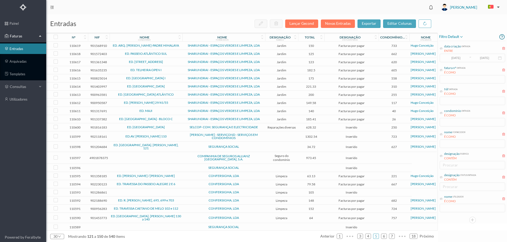
click at [175, 129] on span "ED. [GEOGRAPHIC_DATA]" at bounding box center [146, 127] width 70 height 3
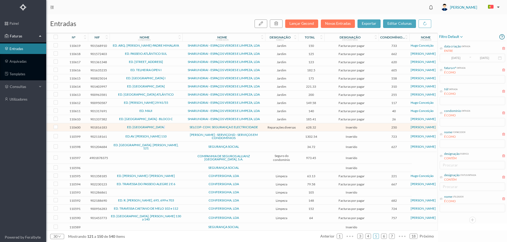
click at [175, 129] on span "ED. [GEOGRAPHIC_DATA]" at bounding box center [146, 127] width 70 height 3
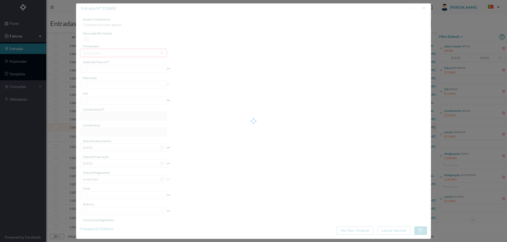
type input "FCT ER25/416"
type input "PESQUISA E REPARAÇÃO AVARIA VENTILAÇÃO"
type input "901816183"
type input "[DATE]"
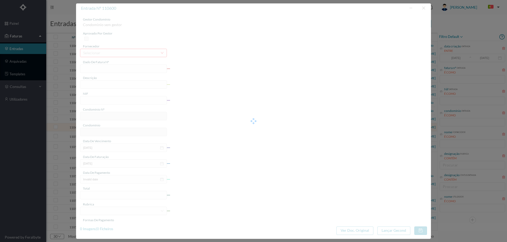
type input "628.32"
type input "250"
type input "ED. [GEOGRAPHIC_DATA]"
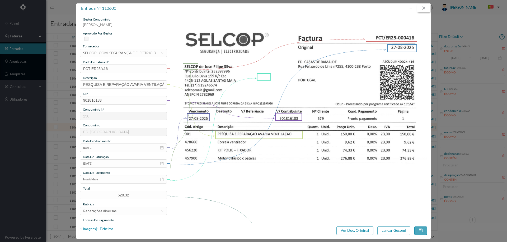
click at [423, 10] on button "button" at bounding box center [423, 8] width 13 height 8
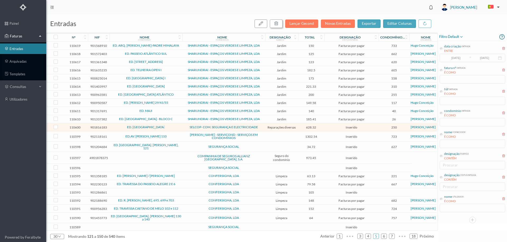
click at [280, 25] on button "button" at bounding box center [276, 24] width 13 height 8
click at [322, 47] on button "sim" at bounding box center [324, 47] width 10 height 6
click at [324, 47] on button "sim" at bounding box center [324, 47] width 10 height 6
click at [189, 147] on span "SEGURANÇA SOCIAL" at bounding box center [224, 146] width 80 height 3
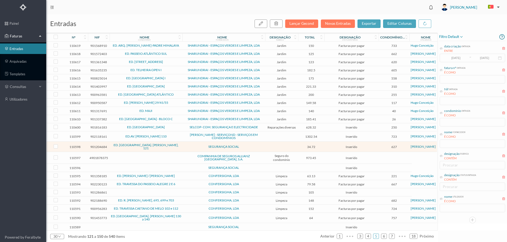
click at [177, 129] on span "ED. [GEOGRAPHIC_DATA]" at bounding box center [146, 127] width 70 height 3
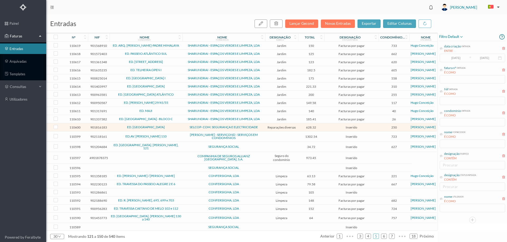
click at [176, 128] on span "ED. [GEOGRAPHIC_DATA]" at bounding box center [146, 127] width 70 height 3
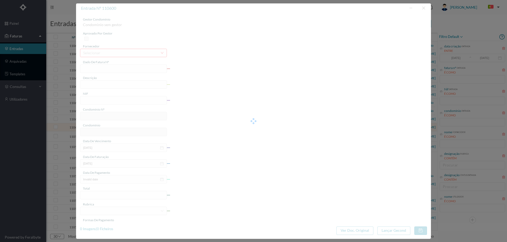
type input "FCT ER25/416"
type input "PESQUISA E REPARAÇÃO AVARIA VENTILAÇÃO"
type input "901816183"
type input "[DATE]"
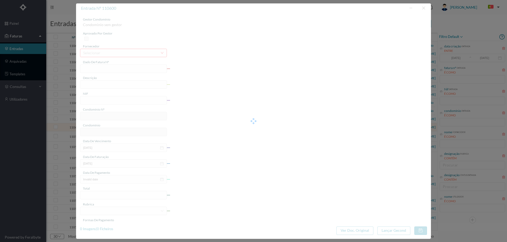
type input "628.32"
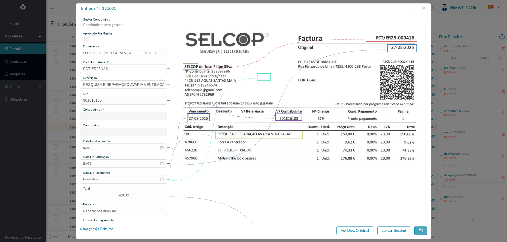
type input "250"
type input "ED. [GEOGRAPHIC_DATA]"
click at [161, 85] on input "PESQUISA E REPARAÇÃO AVARIA VENTILAÇÃO" at bounding box center [123, 84] width 87 height 8
click at [106, 178] on input "Invalid date" at bounding box center [123, 179] width 87 height 8
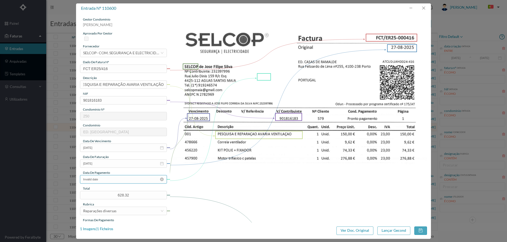
scroll to position [0, 0]
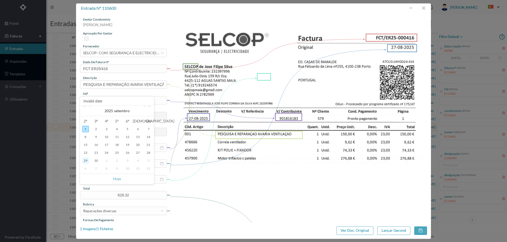
click at [85, 158] on div "29" at bounding box center [85, 161] width 6 height 6
type input "[DATE]"
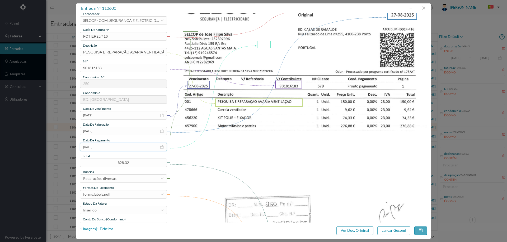
scroll to position [79, 0]
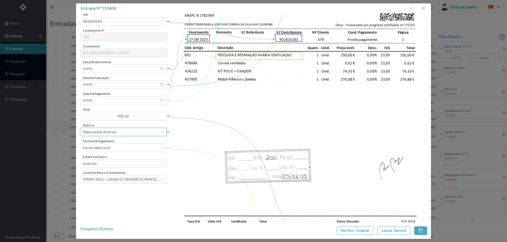
click at [117, 132] on div "Reparações diversas" at bounding box center [121, 132] width 77 height 8
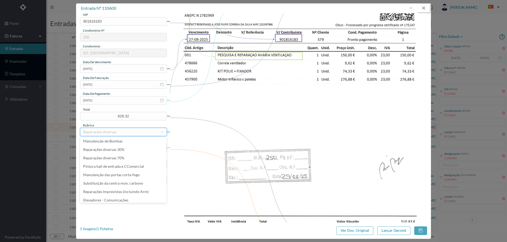
click at [425, 9] on button "button" at bounding box center [423, 8] width 13 height 8
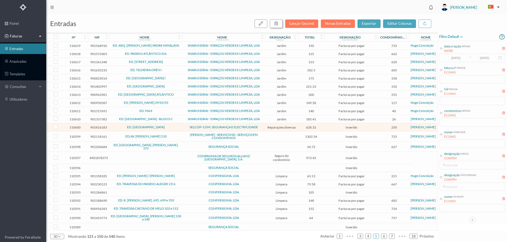
click at [278, 23] on icon "button" at bounding box center [276, 23] width 4 height 4
click at [322, 47] on button "sim" at bounding box center [324, 47] width 10 height 6
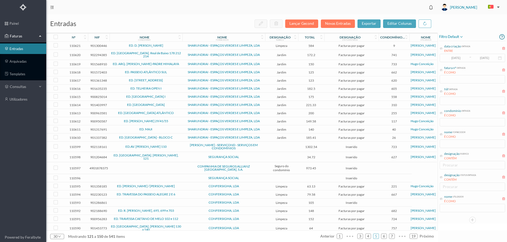
click at [177, 149] on span "ED.AV. [PERSON_NAME] 110" at bounding box center [146, 146] width 70 height 3
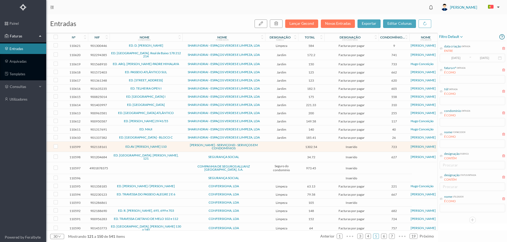
click at [177, 149] on span "ED.AV. [PERSON_NAME] 110" at bounding box center [146, 146] width 70 height 3
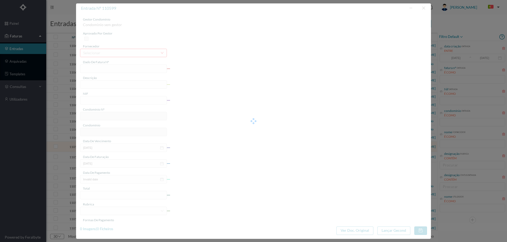
type input "FT FR.2025/1980"
type input "902118161"
type input "Invalid date"
type input "[DATE]"
type input "1302.54"
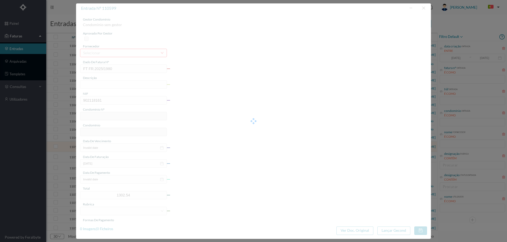
type input "723"
type input "ED.AV. [PERSON_NAME] 110"
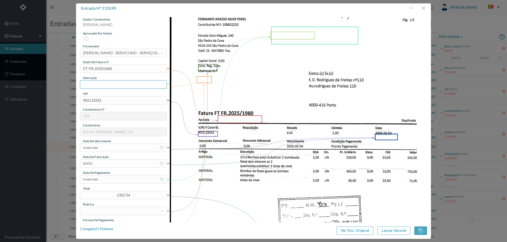
click at [124, 87] on input "text" at bounding box center [123, 84] width 87 height 8
type input "B"
click at [100, 84] on input "Substituir Bombas" at bounding box center [123, 84] width 87 height 8
click at [119, 84] on input "Substituir 2 Bombas" at bounding box center [123, 84] width 87 height 8
type input "Substituir 2 Bombas"
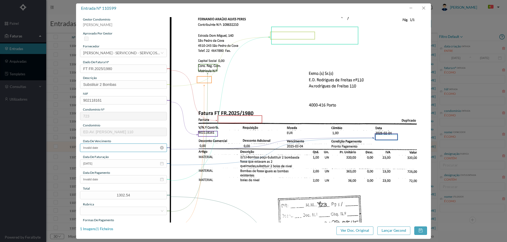
click at [110, 147] on input "Invalid date" at bounding box center [123, 148] width 87 height 8
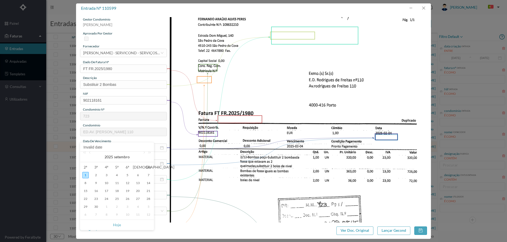
click at [93, 155] on div "[DATE]" at bounding box center [116, 157] width 73 height 11
click at [89, 154] on link at bounding box center [90, 157] width 5 height 11
click at [128, 206] on div "29" at bounding box center [127, 207] width 6 height 6
type input "[DATE]"
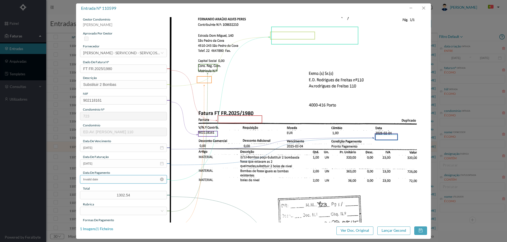
click at [110, 182] on input "Invalid date" at bounding box center [123, 179] width 87 height 8
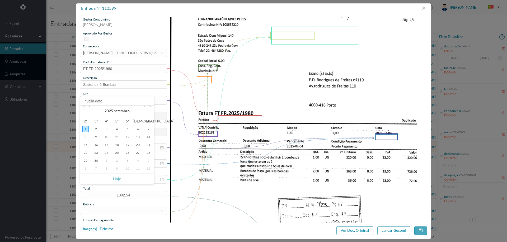
click at [90, 108] on link at bounding box center [90, 111] width 5 height 11
click at [129, 160] on div "29" at bounding box center [127, 161] width 6 height 6
type input "[DATE]"
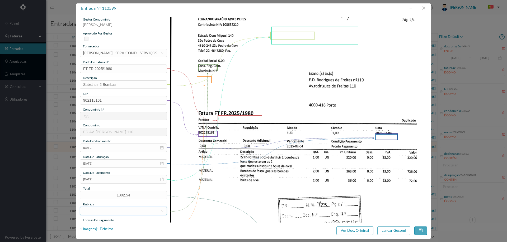
click at [131, 212] on div at bounding box center [121, 211] width 77 height 8
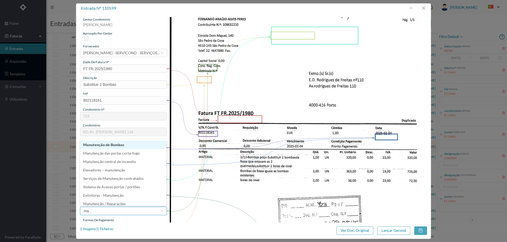
type input "man"
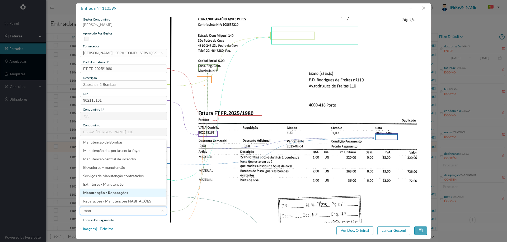
click at [121, 192] on li "Manutenção / Reparações" at bounding box center [123, 193] width 86 height 8
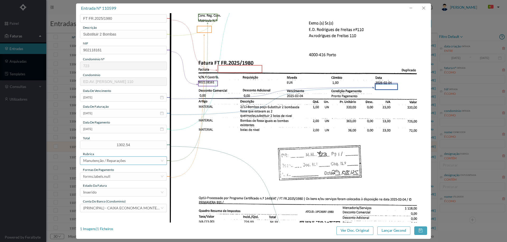
scroll to position [53, 0]
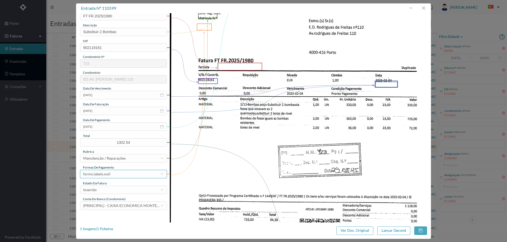
click at [119, 172] on div "forms.labels.null" at bounding box center [121, 174] width 77 height 8
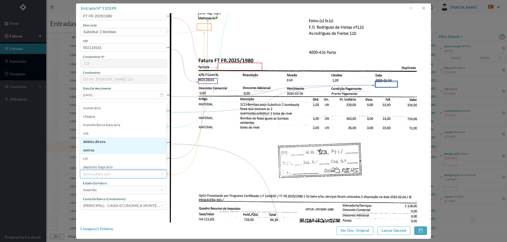
scroll to position [1, 0]
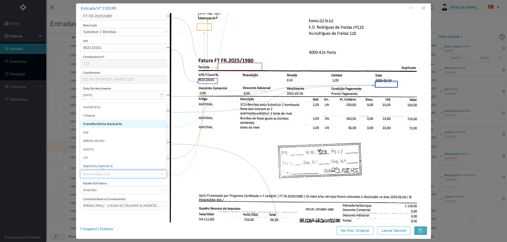
click at [112, 124] on li "transferência bancária" at bounding box center [123, 124] width 86 height 8
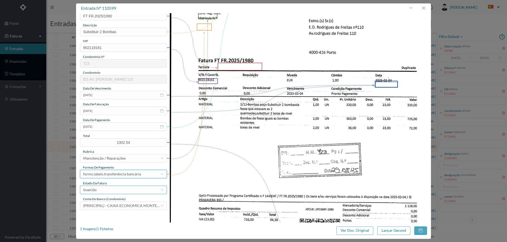
click at [120, 188] on div "Inserido" at bounding box center [121, 190] width 77 height 8
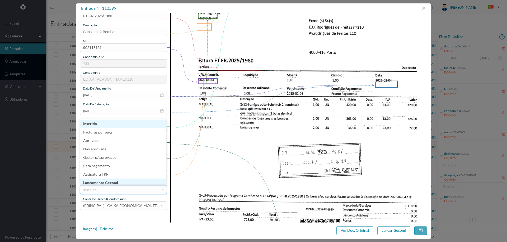
scroll to position [3, 0]
click at [120, 182] on li "Lançamento Gecond" at bounding box center [123, 180] width 86 height 8
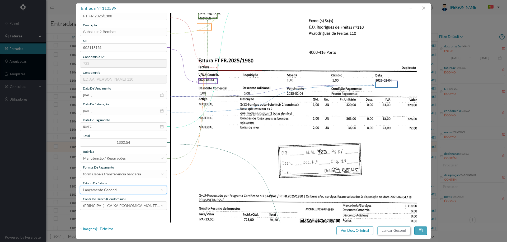
click at [393, 230] on button "Lançar Gecond" at bounding box center [393, 231] width 33 height 8
click at [106, 113] on input "[DATE]" at bounding box center [123, 111] width 87 height 8
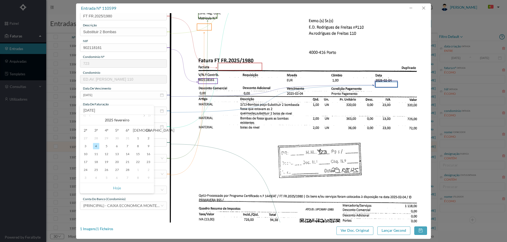
click at [142, 116] on link at bounding box center [143, 120] width 5 height 11
click at [97, 138] on div "1" at bounding box center [96, 138] width 6 height 6
type input "[DATE]"
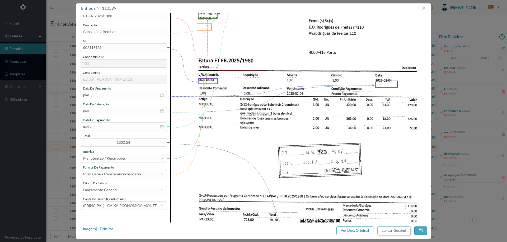
click at [392, 227] on button "Lançar Gecond" at bounding box center [393, 231] width 33 height 8
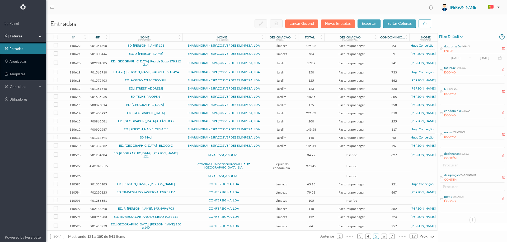
click at [256, 155] on span "SEGURANÇA SOCIAL" at bounding box center [224, 155] width 80 height 3
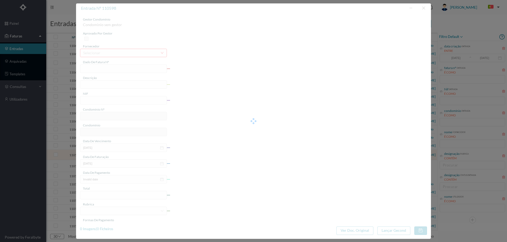
type input "P 2025001/05169832"
type input "901204684"
type input "Invalid date"
type input "[DATE]"
type input "34.72"
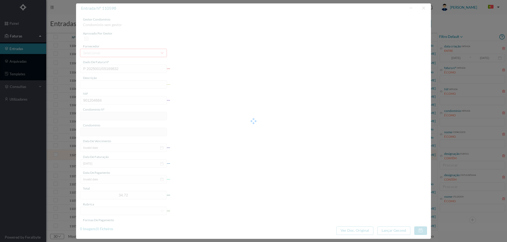
type input "627"
type input "ED. [GEOGRAPHIC_DATA]. [PERSON_NAME], 121"
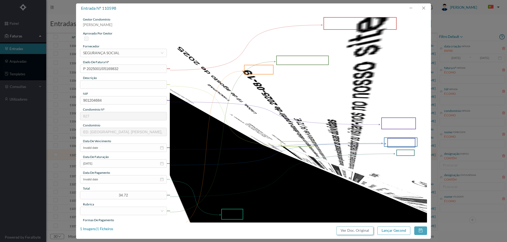
click at [354, 230] on button "Ver Doc. Original" at bounding box center [354, 231] width 37 height 8
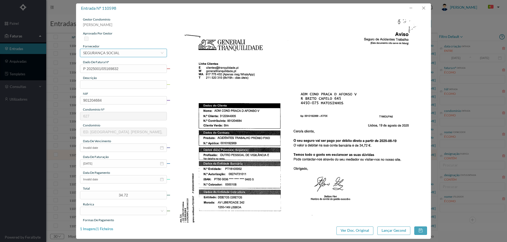
click at [113, 53] on div "SEGURANÇA SOCIAL" at bounding box center [101, 53] width 36 height 8
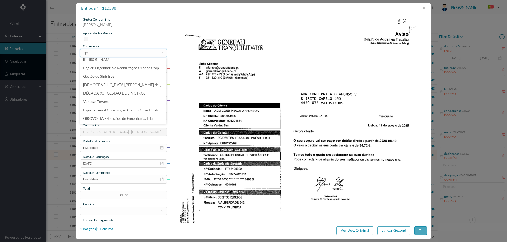
scroll to position [0, 0]
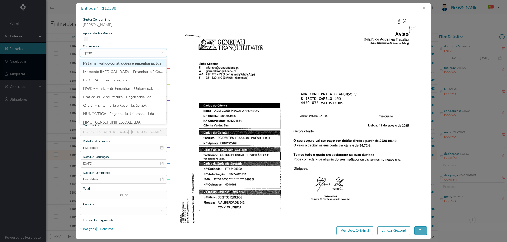
type input "gener"
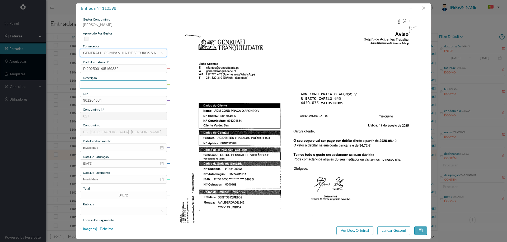
click at [115, 87] on input "text" at bounding box center [123, 84] width 87 height 8
type input "[DATE] a [DATE]"
click at [116, 149] on input "Invalid date" at bounding box center [123, 148] width 87 height 8
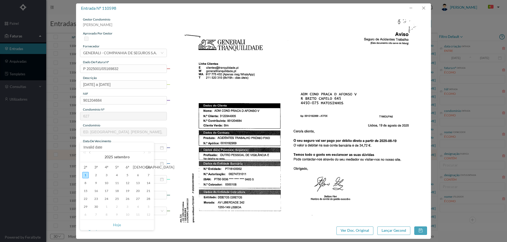
click at [92, 153] on link at bounding box center [90, 157] width 5 height 11
click at [129, 200] on div "22" at bounding box center [127, 199] width 6 height 6
type input "[DATE]"
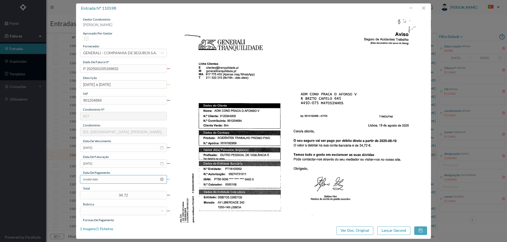
click at [113, 178] on input "Invalid date" at bounding box center [123, 179] width 87 height 8
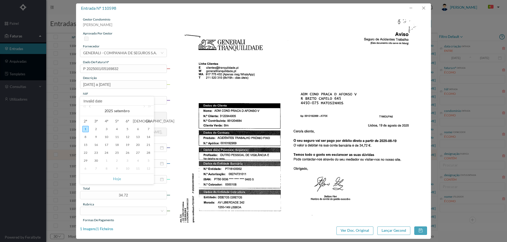
click at [90, 107] on link at bounding box center [90, 111] width 5 height 11
click at [127, 154] on div "22" at bounding box center [127, 153] width 6 height 6
type input "[DATE]"
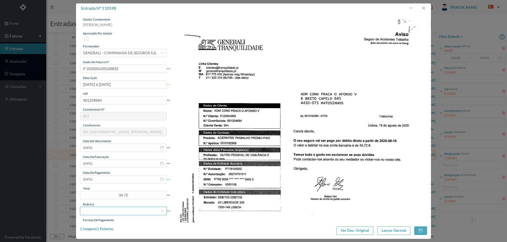
click at [121, 213] on div at bounding box center [121, 211] width 77 height 8
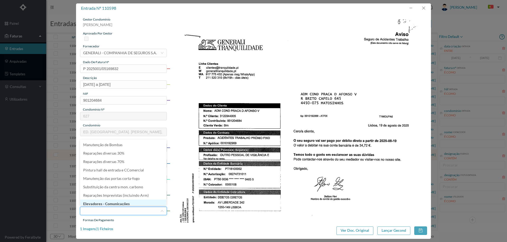
scroll to position [3, 0]
type input "se"
click at [120, 195] on li "Seguro de acidentes de trabalho" at bounding box center [123, 194] width 86 height 8
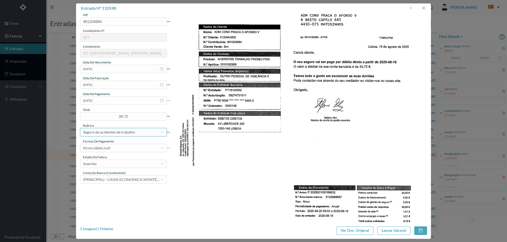
scroll to position [79, 0]
click at [115, 149] on div "forms.labels.null" at bounding box center [121, 148] width 77 height 8
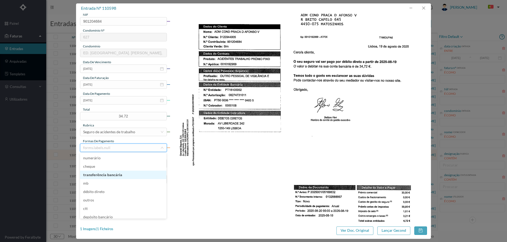
click at [118, 176] on li "transferência bancária" at bounding box center [123, 175] width 86 height 8
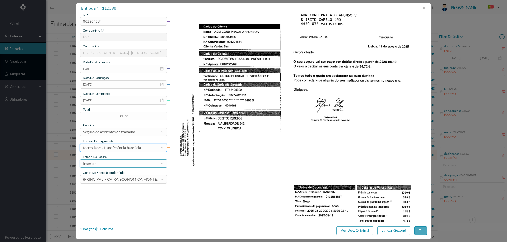
click at [112, 164] on div "Inserido" at bounding box center [121, 164] width 77 height 8
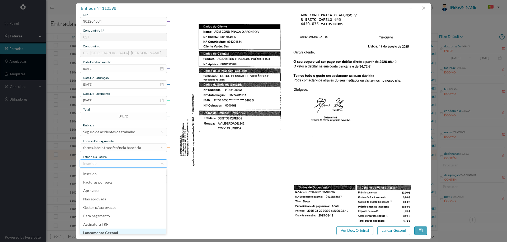
scroll to position [3, 0]
drag, startPoint x: 112, startPoint y: 231, endPoint x: 112, endPoint y: 226, distance: 5.6
click at [112, 230] on li "Lançamento Gecond" at bounding box center [123, 230] width 86 height 8
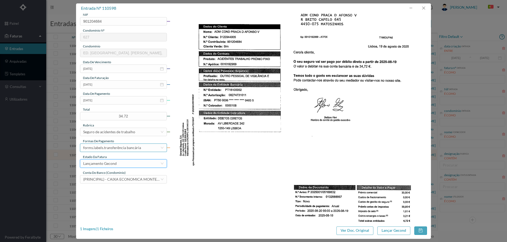
click at [131, 149] on div "forms.labels.transferência bancária" at bounding box center [112, 148] width 58 height 8
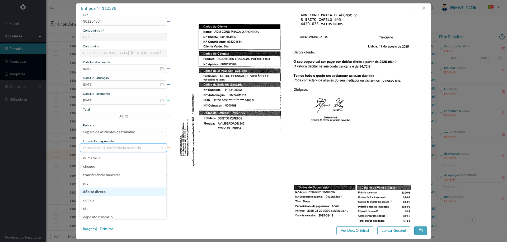
click at [109, 190] on li "débito direto" at bounding box center [123, 192] width 86 height 8
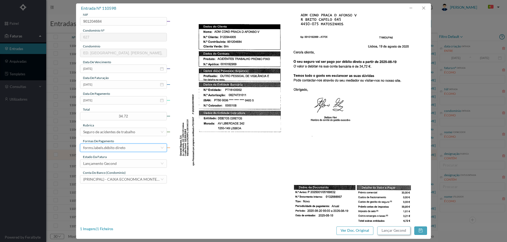
click at [385, 231] on button "Lançar Gecond" at bounding box center [393, 231] width 33 height 8
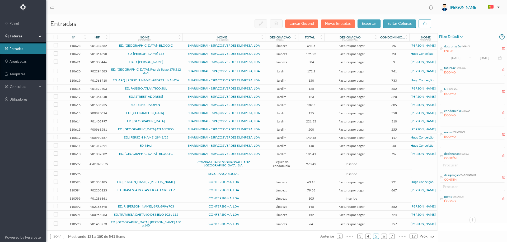
click at [137, 164] on td at bounding box center [145, 164] width 73 height 12
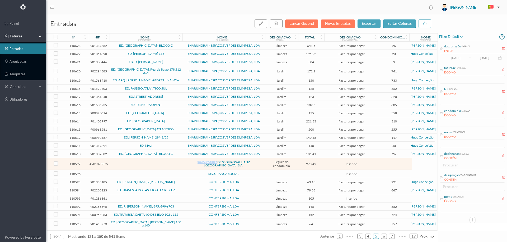
click at [137, 164] on td at bounding box center [145, 164] width 73 height 12
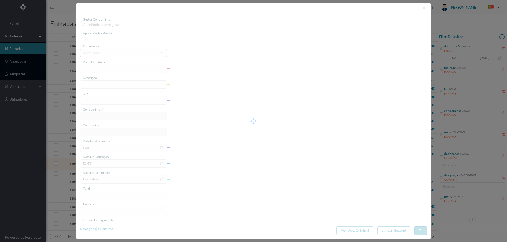
type input "Me mn aii 555325947"
type input "[DATE] a [DATE]"
type input "4901878375"
type input "[DATE]"
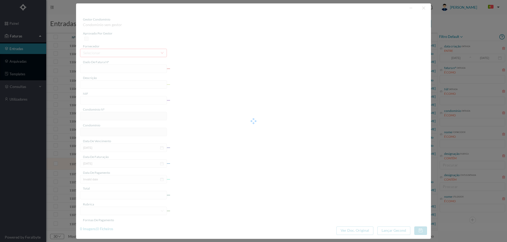
type input "[DATE]"
type input "973.45"
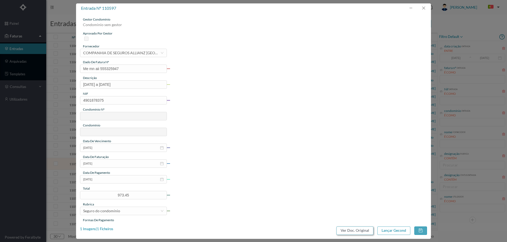
click at [363, 230] on button "Ver Doc. Original" at bounding box center [354, 231] width 37 height 8
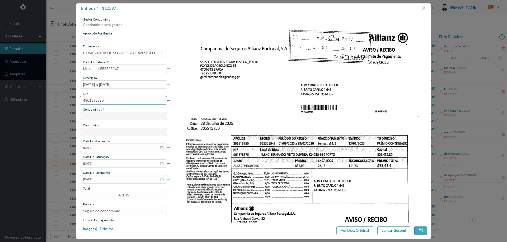
click at [85, 101] on input "4901878375" at bounding box center [123, 100] width 87 height 8
type input "901878375"
type input "644"
type input "ED. LEÇA II"
type input "901878375"
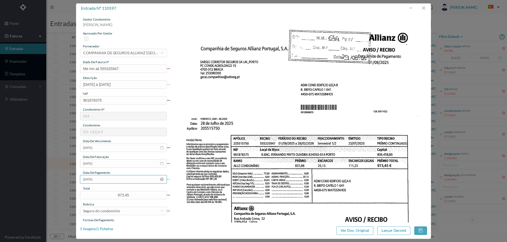
click at [114, 179] on input "[DATE]" at bounding box center [123, 179] width 87 height 8
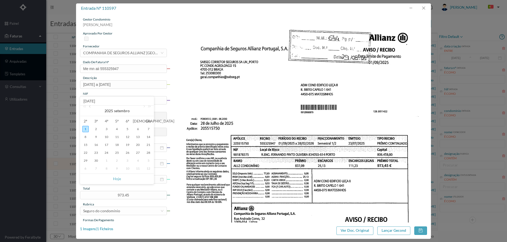
click at [90, 107] on link at bounding box center [90, 111] width 5 height 11
click at [130, 160] on div "29" at bounding box center [127, 161] width 6 height 6
type input "[DATE]"
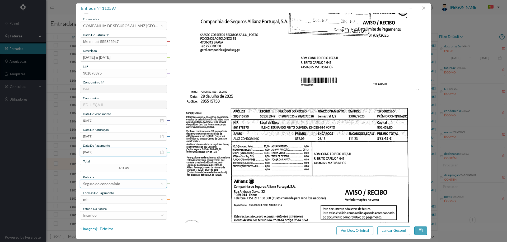
scroll to position [53, 0]
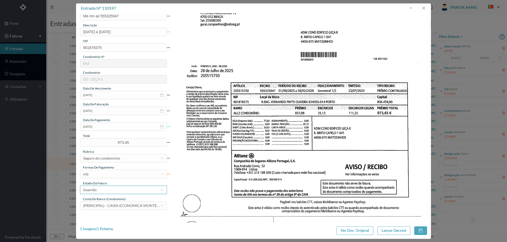
click at [111, 191] on div "Inserido" at bounding box center [121, 190] width 77 height 8
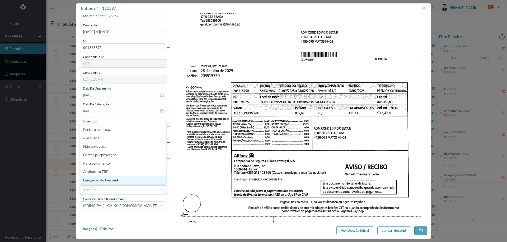
click at [114, 182] on li "Lançamento Gecond" at bounding box center [123, 180] width 86 height 8
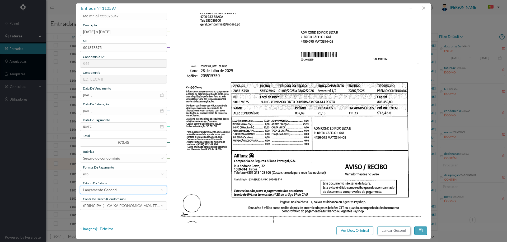
click at [399, 233] on button "Lançar Gecond" at bounding box center [393, 231] width 33 height 8
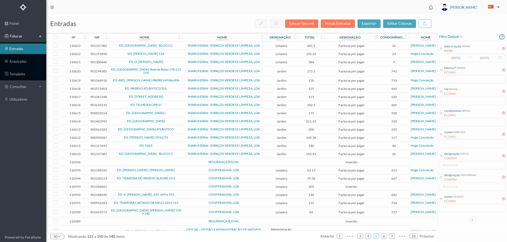
click at [196, 163] on span "SEGURANÇA SOCIAL" at bounding box center [224, 162] width 80 height 3
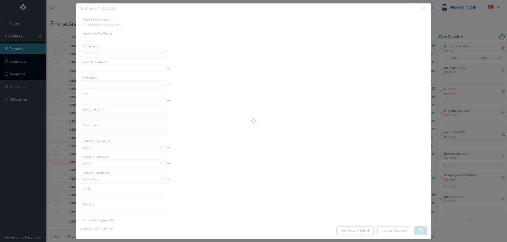
type input "0"
type input "Invalid date"
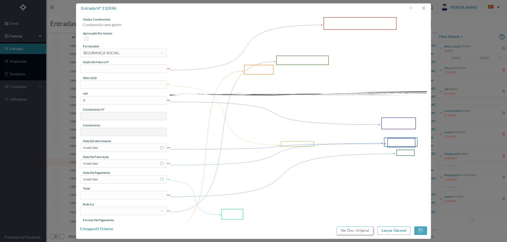
click at [361, 231] on button "Ver Doc. Original" at bounding box center [354, 231] width 37 height 8
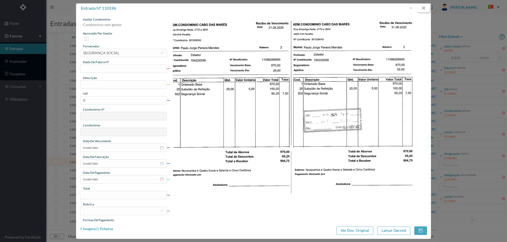
click at [422, 8] on button "button" at bounding box center [423, 8] width 13 height 8
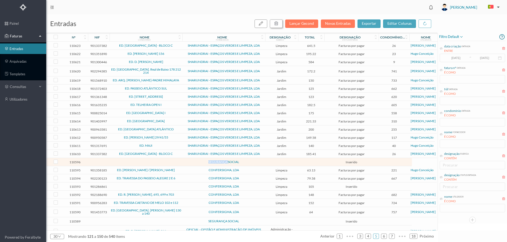
click at [281, 22] on button "button" at bounding box center [276, 24] width 13 height 8
click at [326, 47] on button "sim" at bounding box center [324, 47] width 10 height 6
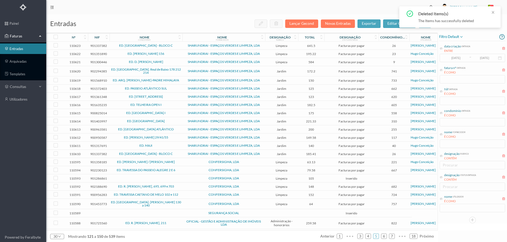
click at [247, 212] on span "SEGURANÇA SOCIAL" at bounding box center [224, 213] width 80 height 3
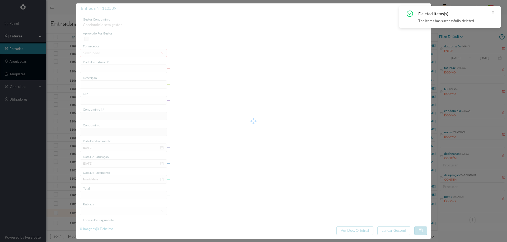
type input "0"
type input "Invalid date"
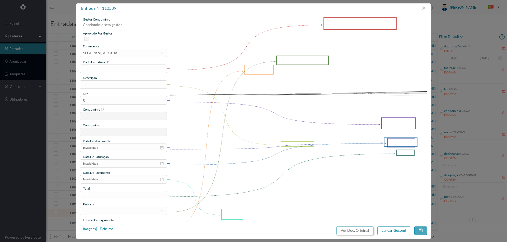
click at [350, 231] on button "Ver Doc. Original" at bounding box center [354, 231] width 37 height 8
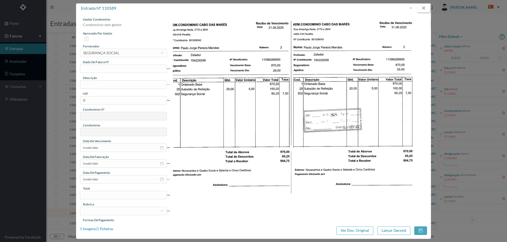
click at [425, 7] on button "button" at bounding box center [423, 8] width 13 height 8
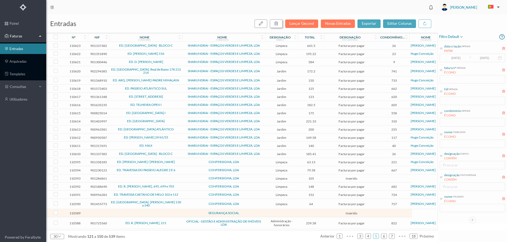
click at [278, 23] on icon "button" at bounding box center [276, 23] width 4 height 4
click at [323, 48] on button "sim" at bounding box center [324, 47] width 10 height 6
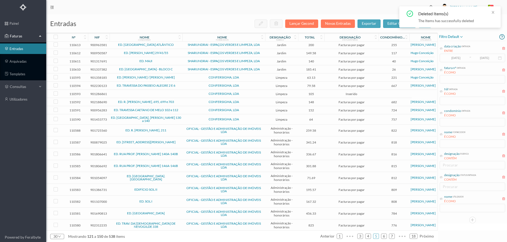
scroll to position [99, 0]
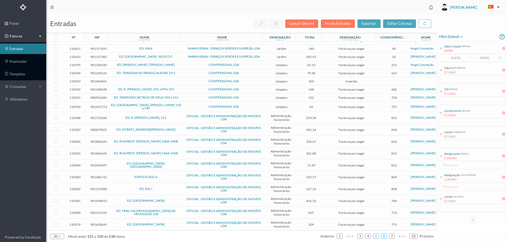
click at [385, 238] on link "6" at bounding box center [383, 237] width 5 height 8
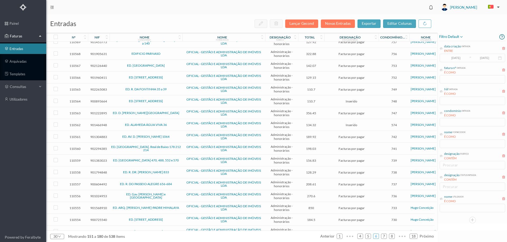
scroll to position [170, 0]
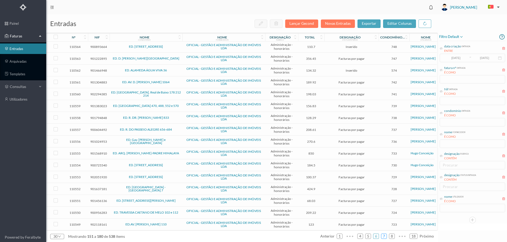
click at [383, 236] on link "7" at bounding box center [383, 237] width 5 height 8
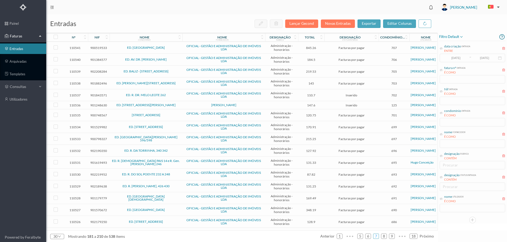
scroll to position [165, 0]
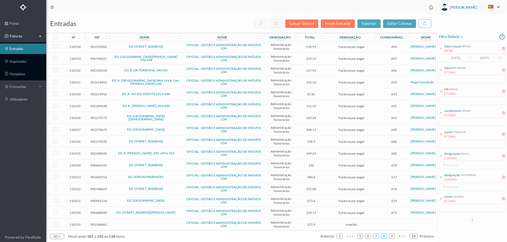
click at [384, 237] on link "8" at bounding box center [383, 237] width 5 height 8
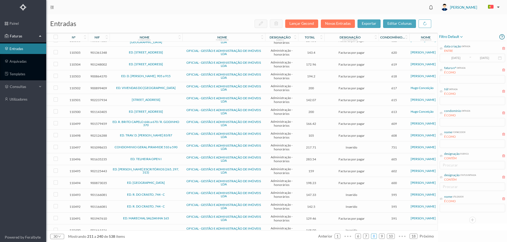
scroll to position [169, 0]
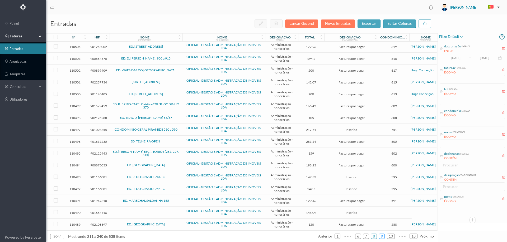
click at [380, 239] on link "9" at bounding box center [381, 237] width 5 height 8
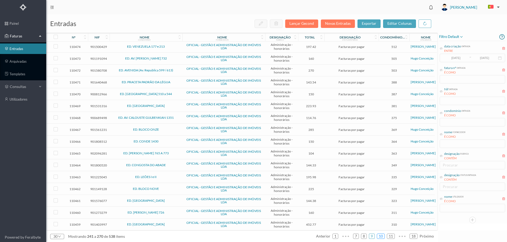
click at [382, 238] on link "10" at bounding box center [380, 237] width 7 height 8
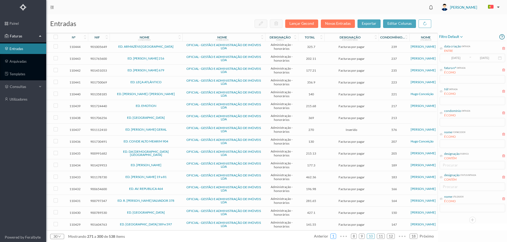
click at [333, 237] on link "1" at bounding box center [332, 237] width 5 height 8
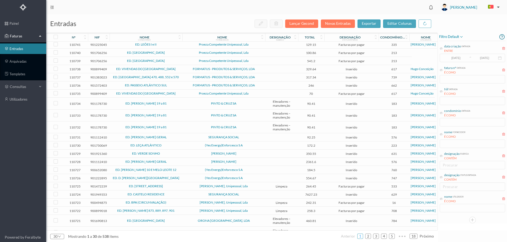
scroll to position [0, 0]
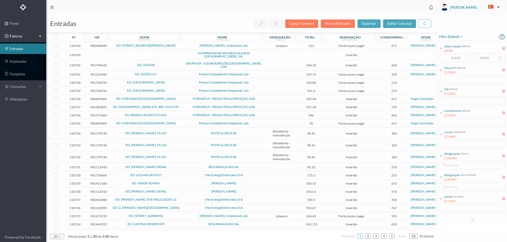
click at [191, 132] on span "PINTO & CRUZ SA" at bounding box center [224, 133] width 80 height 3
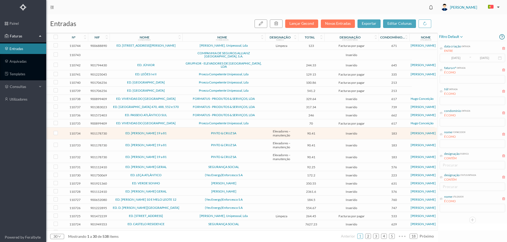
click at [191, 132] on span "PINTO & CRUZ SA" at bounding box center [224, 133] width 80 height 3
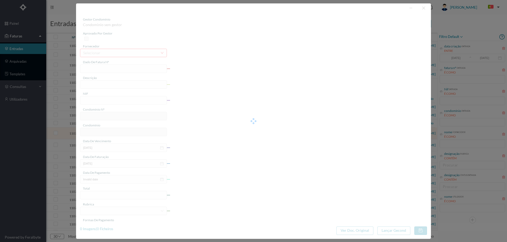
type input "FT FAM.A/266547"
type input "NEN A A Mantitonrãa Proventiva"
type input "901178730"
type input "29-08-2075"
type input "[DATE]"
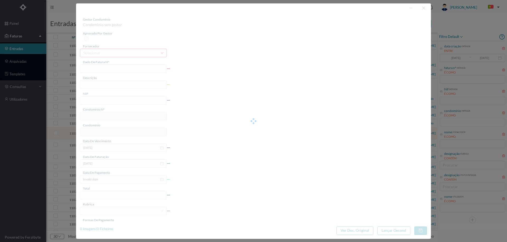
type input "90.41"
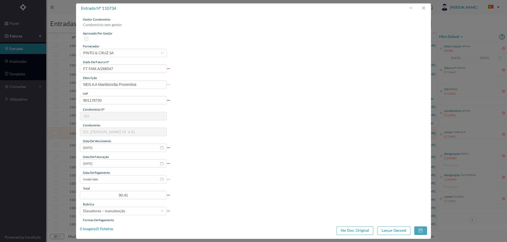
type input "183"
type input "ED. CAMILO PESSANHA 19 a 81"
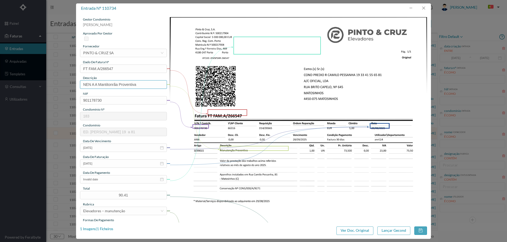
click at [141, 84] on input "NEN A A Mantitonrãa Proventiva" at bounding box center [123, 84] width 87 height 8
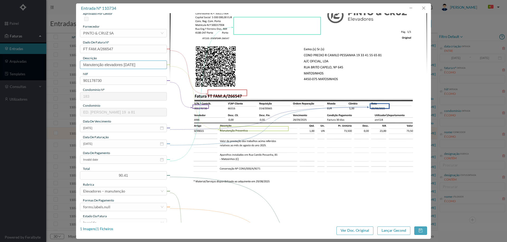
scroll to position [53, 0]
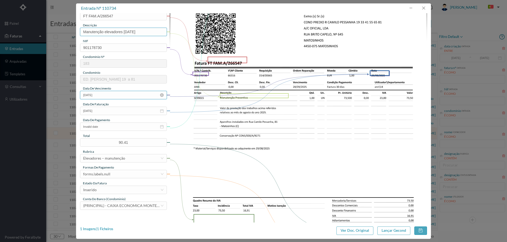
type input "Manutenção elevadores Agosto 2025"
click at [123, 95] on input "29-08-2075" at bounding box center [123, 95] width 87 height 8
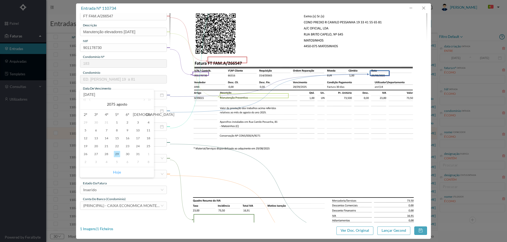
click at [117, 171] on link "Hoje" at bounding box center [117, 173] width 8 height 10
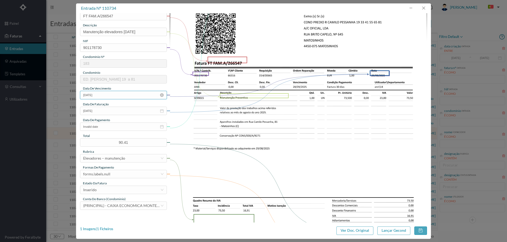
click at [112, 97] on input "[DATE]" at bounding box center [123, 95] width 87 height 8
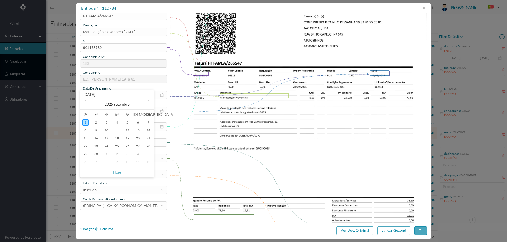
click at [89, 101] on link at bounding box center [90, 104] width 5 height 11
click at [151, 154] on div "31" at bounding box center [148, 154] width 6 height 6
type input "31-08-2025"
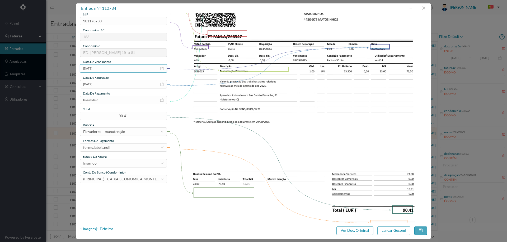
scroll to position [132, 0]
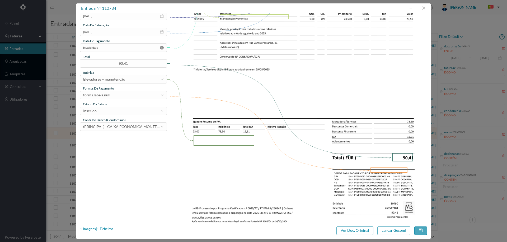
click at [160, 48] on icon "icon: close-circle" at bounding box center [162, 48] width 4 height 4
click at [115, 112] on div "Inserido" at bounding box center [121, 111] width 77 height 8
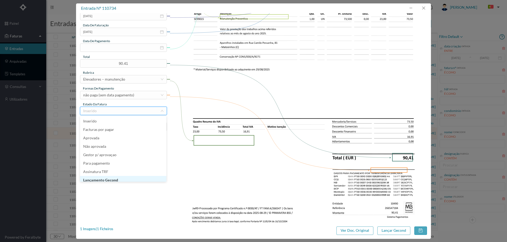
scroll to position [3, 0]
click at [118, 179] on li "Lançamento Gecond" at bounding box center [123, 178] width 86 height 8
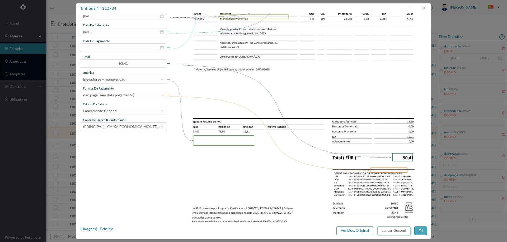
click at [396, 232] on button "Lançar Gecond" at bounding box center [393, 231] width 33 height 8
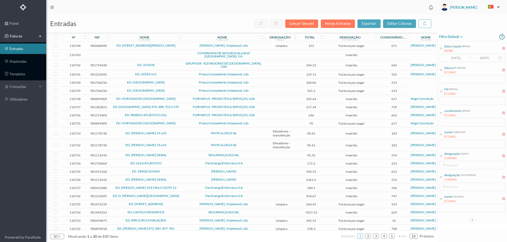
click at [188, 131] on td "PINTO & CRUZ SA" at bounding box center [223, 134] width 83 height 12
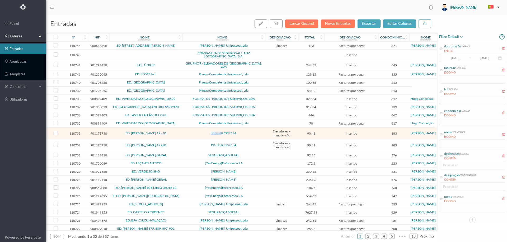
click at [188, 131] on td "PINTO & CRUZ SA" at bounding box center [223, 134] width 83 height 12
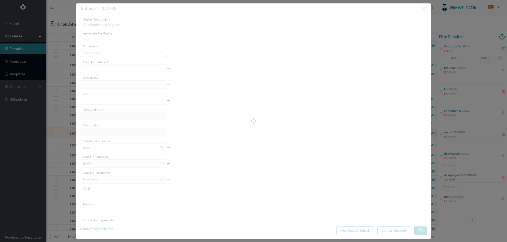
type input "FT FAM.A/266546"
type input "Manutitencão Preventiva"
type input "901178730"
type input "[DATE]"
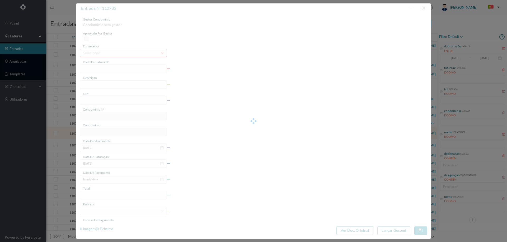
type input "90.41"
type input "183"
type input "ED. CAMILO PESSANHA 19 a 81"
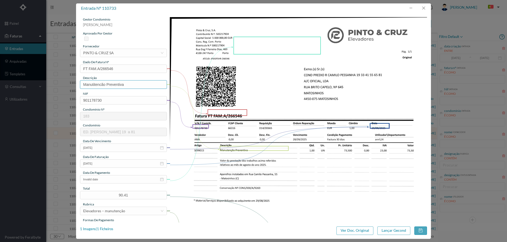
drag, startPoint x: 97, startPoint y: 84, endPoint x: 56, endPoint y: 84, distance: 40.9
click at [56, 84] on div "entrada nº 110733 gestor condomínio Hugo Moreira aprovado por gestor fornecedor…" at bounding box center [253, 121] width 507 height 242
type input "Manutenção elevadores Agosto 25"
click at [160, 180] on icon "icon: close-circle" at bounding box center [162, 180] width 4 height 4
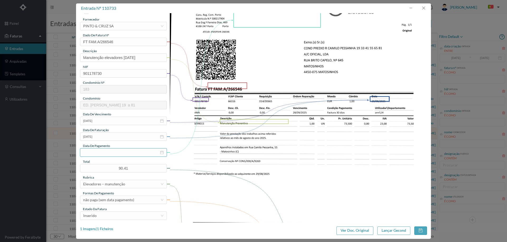
scroll to position [53, 0]
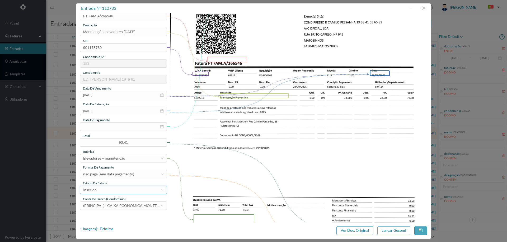
click at [127, 191] on div "Inserido" at bounding box center [121, 190] width 77 height 8
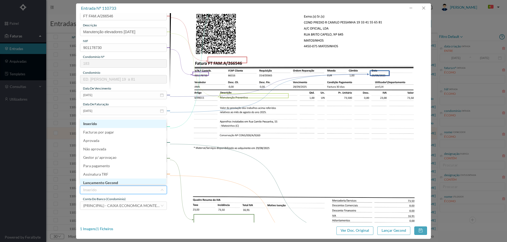
scroll to position [3, 0]
click at [124, 183] on li "Lançamento Gecond" at bounding box center [123, 180] width 86 height 8
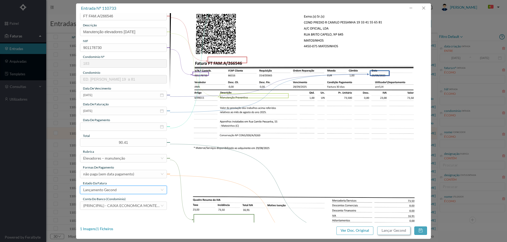
click at [399, 232] on button "Lançar Gecond" at bounding box center [393, 231] width 33 height 8
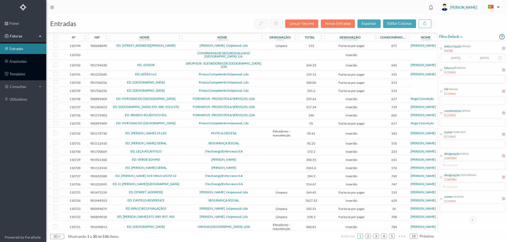
click at [192, 132] on span "PINTO & CRUZ SA" at bounding box center [224, 133] width 80 height 3
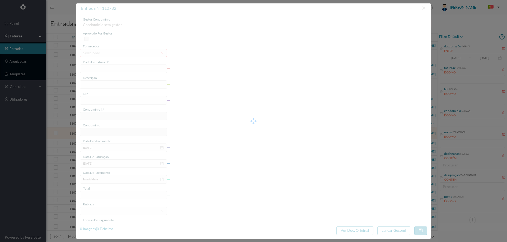
type input "FT FAM.A/266545"
type input "Lescrição"
type input "901178730"
type input "Invalid date"
type input "[DATE]"
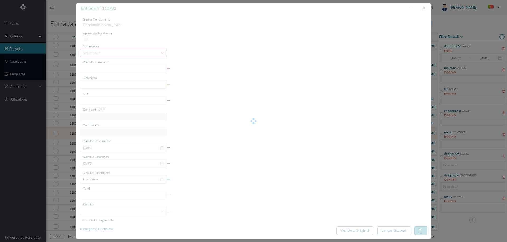
type input "90.41"
type input "183"
type input "ED. CAMILO PESSANHA 19 a 81"
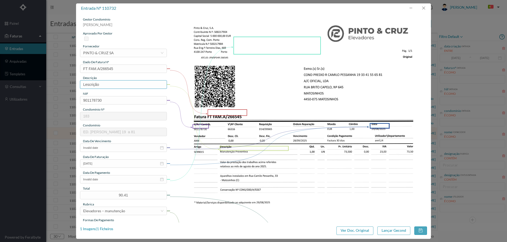
click at [139, 85] on input "Lescrição" at bounding box center [123, 84] width 87 height 8
type input "Manutenção elevadores Agosto 2025"
click at [149, 147] on input "Invalid date" at bounding box center [123, 148] width 87 height 8
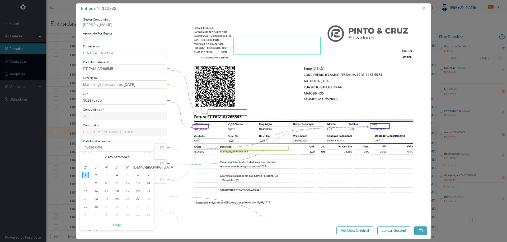
click at [90, 154] on link at bounding box center [90, 157] width 5 height 11
click at [128, 207] on div "29" at bounding box center [127, 207] width 6 height 6
type input "[DATE]"
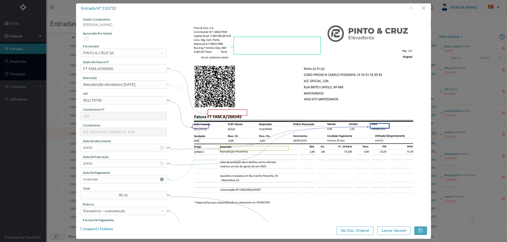
click at [161, 179] on icon "icon: close-circle" at bounding box center [162, 180] width 4 height 4
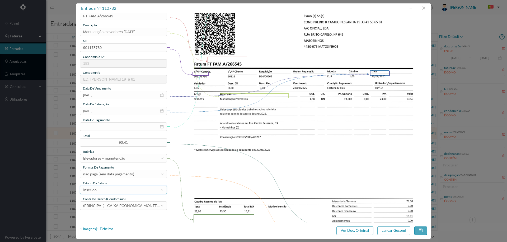
click at [121, 187] on div "Inserido" at bounding box center [121, 190] width 77 height 8
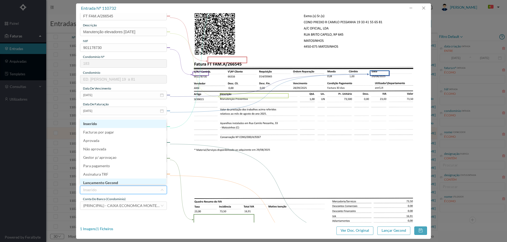
scroll to position [2, 0]
click at [121, 180] on li "Lançamento Gecond" at bounding box center [123, 181] width 86 height 8
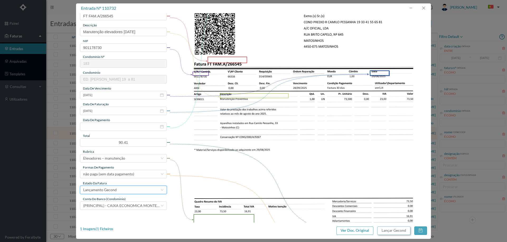
click at [400, 233] on button "Lançar Gecond" at bounding box center [393, 231] width 33 height 8
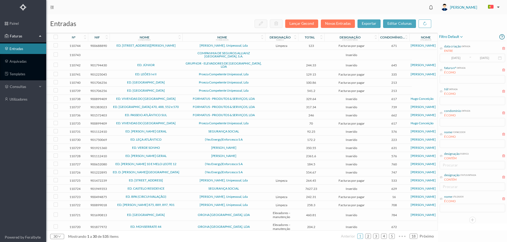
click at [174, 64] on td "ED. JÚNIOR" at bounding box center [145, 65] width 73 height 10
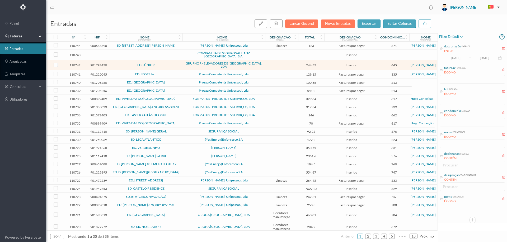
click at [174, 64] on td "ED. JÚNIOR" at bounding box center [145, 65] width 73 height 10
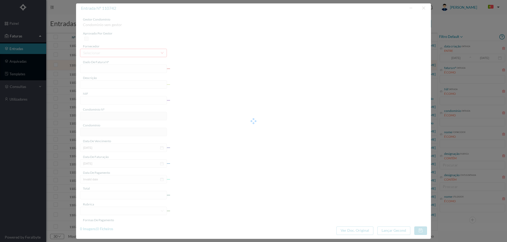
type input "FT 2025A11/9151"
type input "to nº 2810"
type input "901794430"
type input "[DATE]"
type input "244.33"
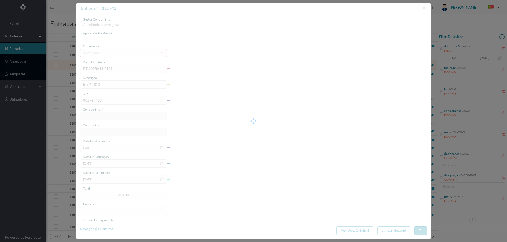
type input "645"
type input "ED. JÚNIOR"
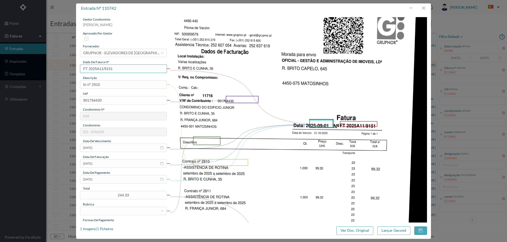
click at [119, 70] on input "FT 2025A11/9151" at bounding box center [123, 69] width 87 height 8
click at [117, 82] on input "to nº 2810" at bounding box center [123, 84] width 87 height 8
click at [117, 83] on input "to nº 2810" at bounding box center [123, 84] width 87 height 8
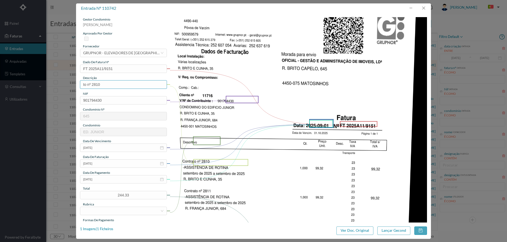
click at [117, 83] on input "to nº 2810" at bounding box center [123, 84] width 87 height 8
click at [129, 84] on input "Manutenção elevadores Julho 2025" at bounding box center [123, 84] width 87 height 8
type input "Manutenção elevadores Setembro 2025"
click at [162, 179] on icon "icon: close-circle" at bounding box center [162, 180] width 4 height 4
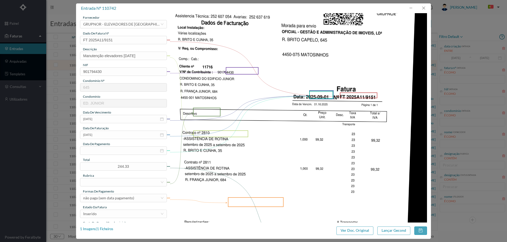
scroll to position [79, 0]
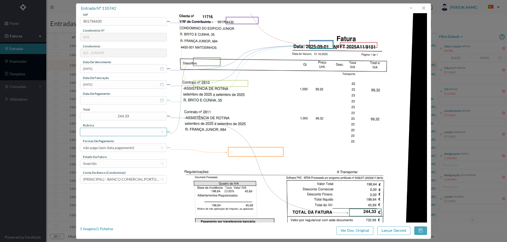
click at [99, 132] on div at bounding box center [121, 132] width 77 height 8
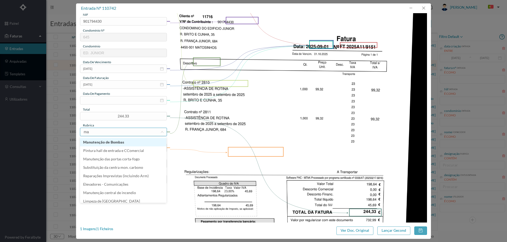
type input "man"
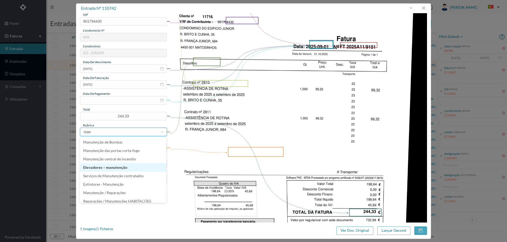
click at [123, 165] on li "Elevadores – manutenção" at bounding box center [123, 168] width 86 height 8
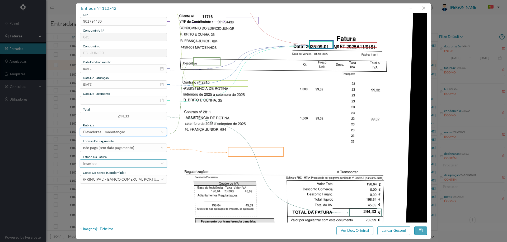
click at [114, 161] on div "Inserido" at bounding box center [121, 164] width 77 height 8
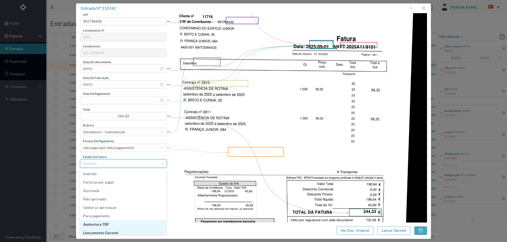
scroll to position [3, 0]
drag, startPoint x: 111, startPoint y: 228, endPoint x: 184, endPoint y: 233, distance: 73.8
click at [111, 228] on li "Lançamento Gecond" at bounding box center [123, 230] width 86 height 8
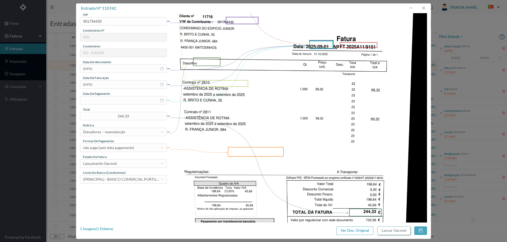
click at [392, 232] on button "Lançar Gecond" at bounding box center [393, 231] width 33 height 8
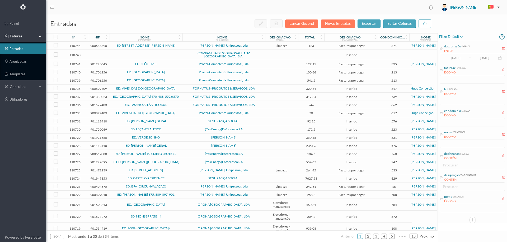
click at [179, 200] on td "ED. [GEOGRAPHIC_DATA]" at bounding box center [145, 205] width 73 height 12
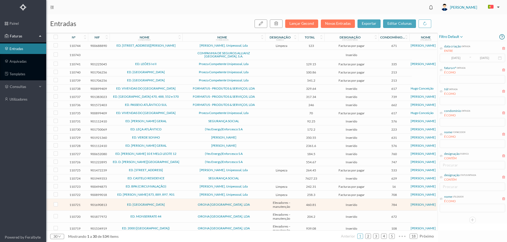
click at [179, 200] on td "ED. [GEOGRAPHIC_DATA]" at bounding box center [145, 205] width 73 height 12
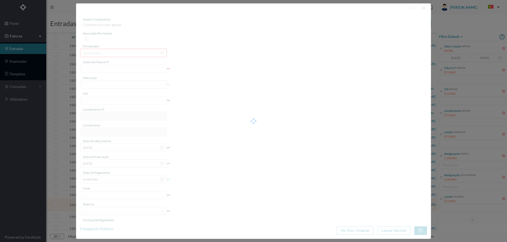
type input "FR 2504/037617"
type input "AV DR SALG"
type input "901690813"
type input "Invalid date"
type input "[DATE]"
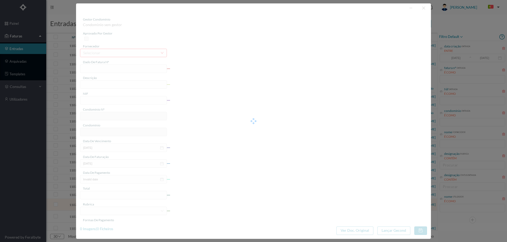
type input "460.81"
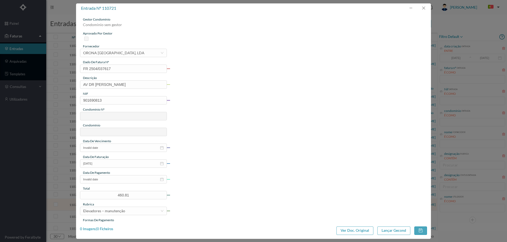
type input "784"
type input "ED. [GEOGRAPHIC_DATA]"
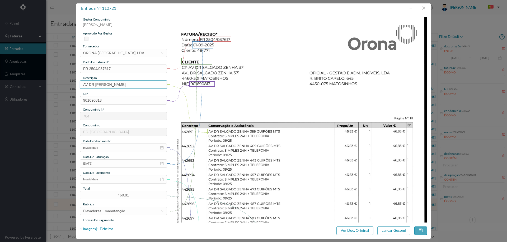
click at [120, 83] on input "AV DR SALG" at bounding box center [123, 84] width 87 height 8
type input "Manutenção elevadores Setembro 2025"
click at [119, 147] on input "Invalid date" at bounding box center [123, 148] width 87 height 8
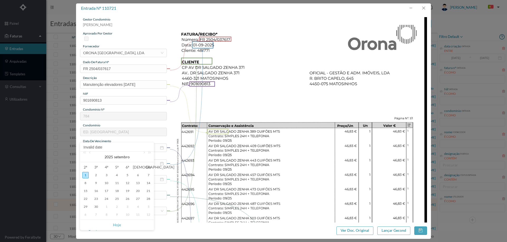
click at [86, 175] on div "1" at bounding box center [85, 175] width 6 height 6
type input "[DATE]"
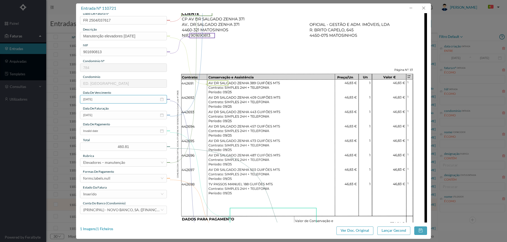
scroll to position [79, 0]
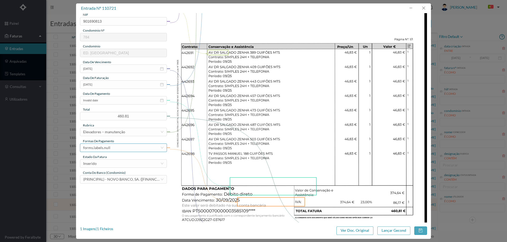
click at [113, 148] on div "forms.labels.null" at bounding box center [121, 148] width 77 height 8
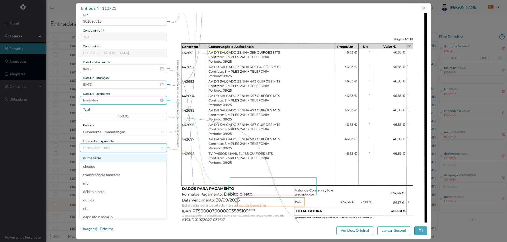
click at [114, 100] on input "Invalid date" at bounding box center [123, 100] width 87 height 8
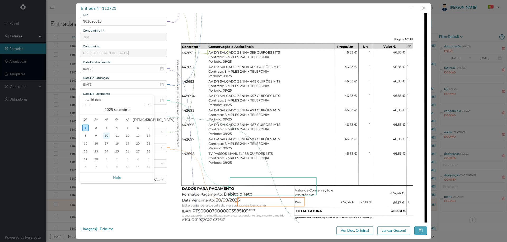
click at [106, 137] on div "10" at bounding box center [106, 136] width 6 height 6
type input "10-09-2025"
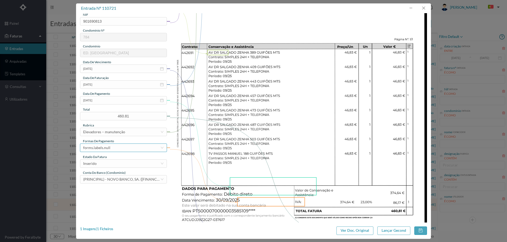
click at [119, 151] on div "forms.labels.null" at bounding box center [121, 148] width 77 height 8
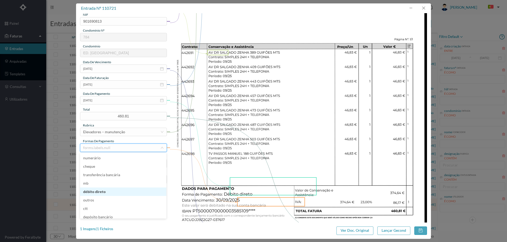
drag, startPoint x: 101, startPoint y: 190, endPoint x: 103, endPoint y: 187, distance: 3.4
click at [101, 189] on li "débito direto" at bounding box center [123, 192] width 86 height 8
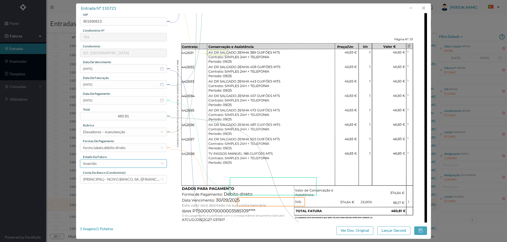
click at [109, 165] on div "Inserido" at bounding box center [121, 164] width 77 height 8
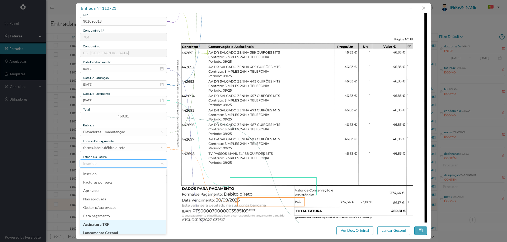
scroll to position [3, 0]
click at [118, 231] on li "Lançamento Gecond" at bounding box center [123, 230] width 86 height 8
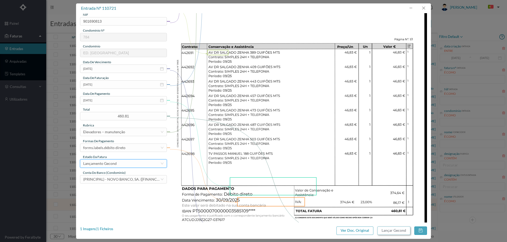
click at [388, 230] on button "Lançar Gecond" at bounding box center [393, 231] width 33 height 8
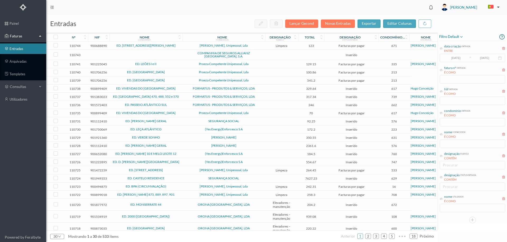
click at [182, 202] on td "ED. MONSERRATE 44" at bounding box center [145, 205] width 73 height 12
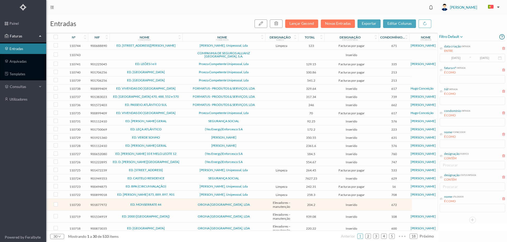
click at [182, 202] on td "ED. MONSERRATE 44" at bounding box center [145, 205] width 73 height 12
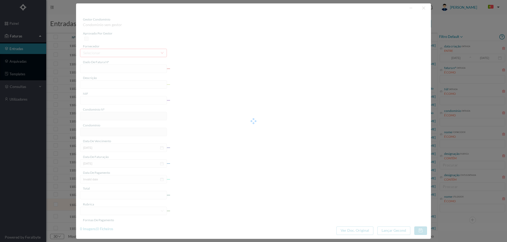
type input "FR 2504/037476"
type input "R DE MONS"
type input "901877972"
type input "Invalid date"
type input "[DATE]"
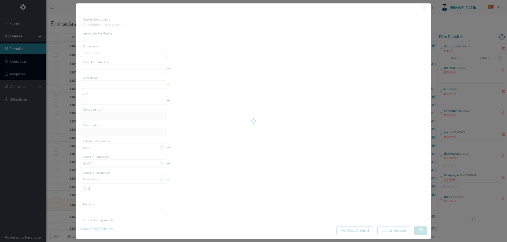
type input "204.20"
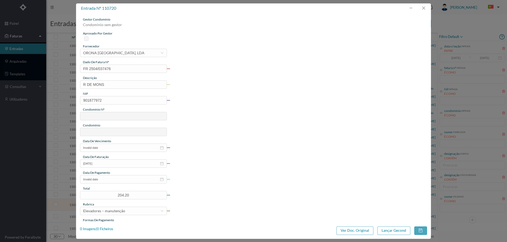
type input "672"
type input "ED. MONSERRATE 44"
click at [112, 85] on input "R DE MONS" at bounding box center [123, 84] width 87 height 8
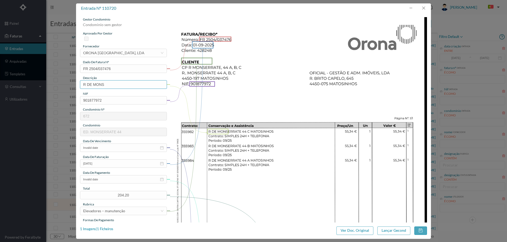
click at [112, 85] on input "R DE MONS" at bounding box center [123, 84] width 87 height 8
type input "Manutenção elevadores Setembro 2025"
click at [117, 149] on input "Invalid date" at bounding box center [123, 148] width 87 height 8
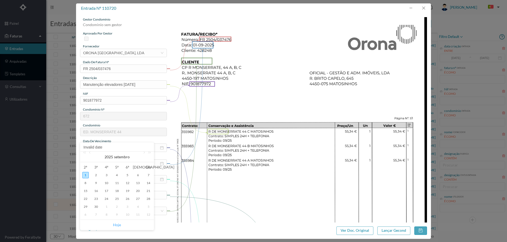
click at [118, 222] on link "Hoje" at bounding box center [117, 225] width 8 height 10
type input "[DATE]"
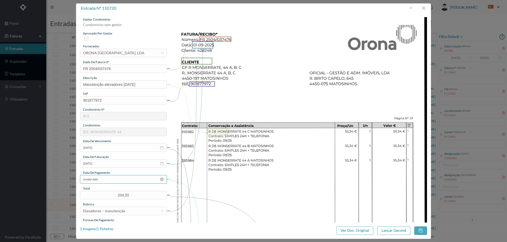
click at [113, 179] on input "Invalid date" at bounding box center [123, 179] width 87 height 8
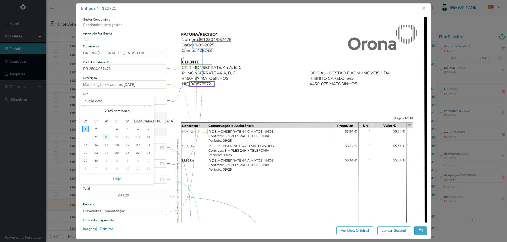
click at [106, 139] on div "10" at bounding box center [106, 137] width 6 height 6
type input "10-09-2025"
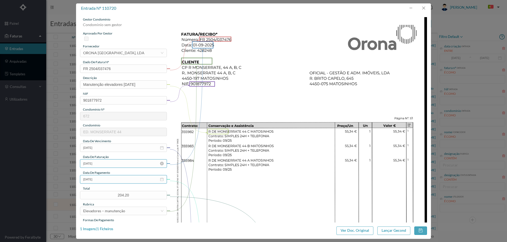
scroll to position [79, 0]
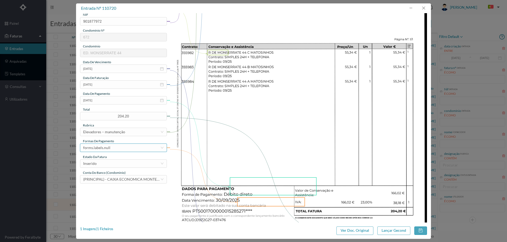
click at [118, 149] on div "forms.labels.null" at bounding box center [121, 148] width 77 height 8
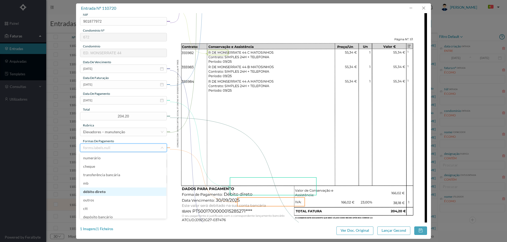
click at [106, 192] on li "débito direto" at bounding box center [123, 192] width 86 height 8
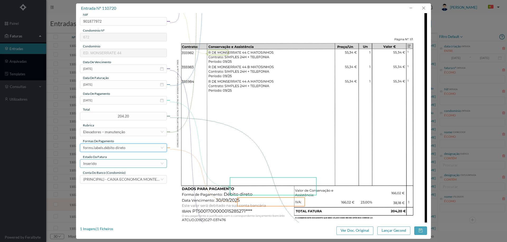
click at [119, 164] on div "Inserido" at bounding box center [121, 164] width 77 height 8
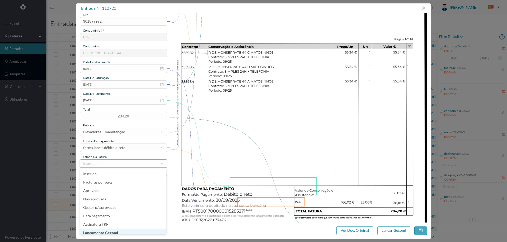
scroll to position [3, 0]
click at [119, 231] on li "Lançamento Gecond" at bounding box center [123, 230] width 86 height 8
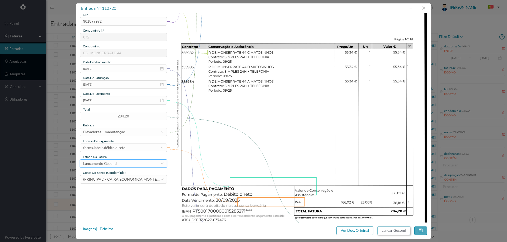
click at [390, 232] on button "Lançar Gecond" at bounding box center [393, 231] width 33 height 8
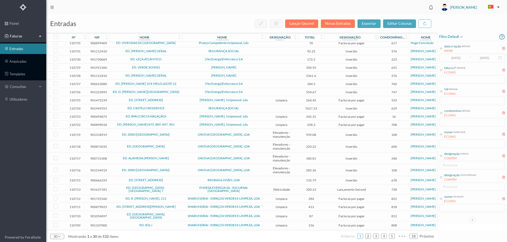
scroll to position [73, 0]
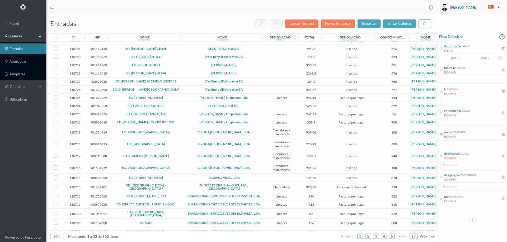
click at [442, 135] on icon at bounding box center [440, 134] width 3 height 3
click at [447, 146] on input "text" at bounding box center [471, 144] width 65 height 8
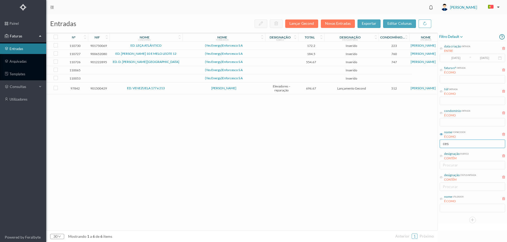
scroll to position [0, 0]
type input "c"
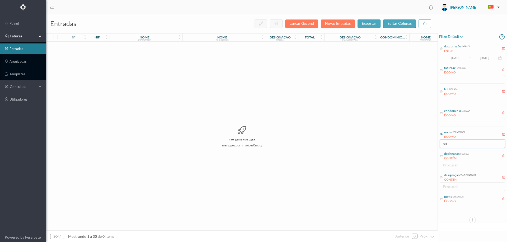
type input "s"
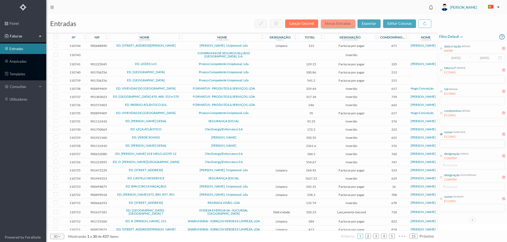
click at [340, 23] on button "Novas Entradas" at bounding box center [338, 24] width 34 height 8
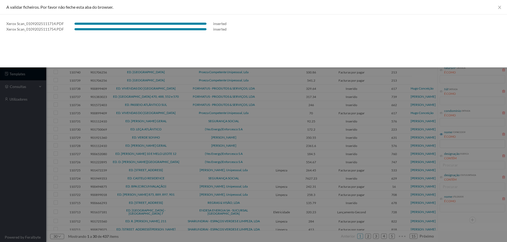
click at [34, 126] on div at bounding box center [253, 121] width 507 height 242
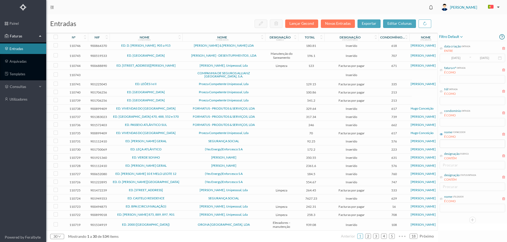
click at [184, 45] on span "[PERSON_NAME] & [PERSON_NAME] LDA" at bounding box center [224, 45] width 80 height 3
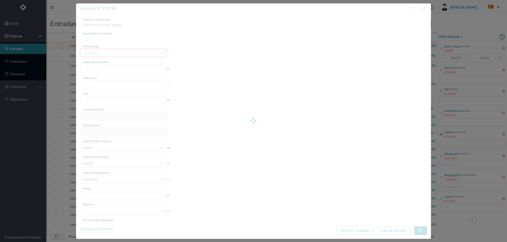
type input "FT FA.2025/426"
type input "900864370"
type input "2025-08-11"
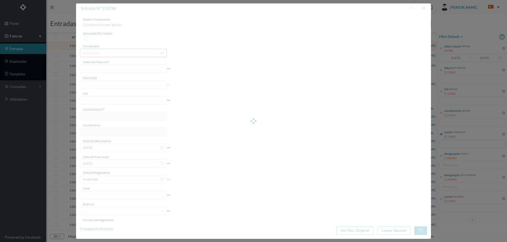
type input "180.81"
type input "618"
type input "ED. D. AFONSO HENRIQUES, 905 a 915"
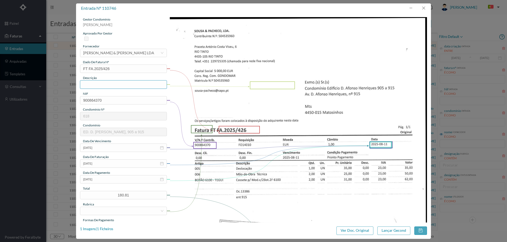
click at [101, 87] on input "text" at bounding box center [123, 84] width 87 height 8
type input "e"
type input "Deslocação e mão de obra"
click at [112, 180] on input "2025-08-11" at bounding box center [123, 179] width 87 height 8
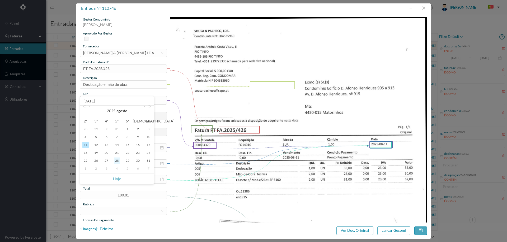
click at [116, 161] on div "28" at bounding box center [117, 161] width 6 height 6
type input "2025-08-28"
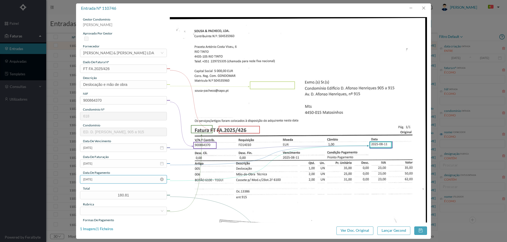
click at [111, 181] on input "2025-08-28" at bounding box center [123, 179] width 87 height 8
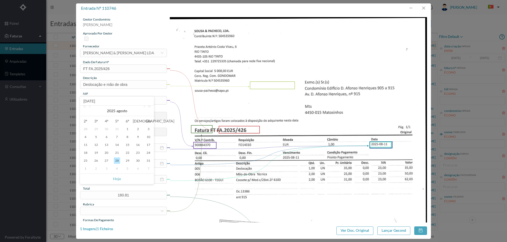
click at [249, 173] on img at bounding box center [298, 198] width 257 height 363
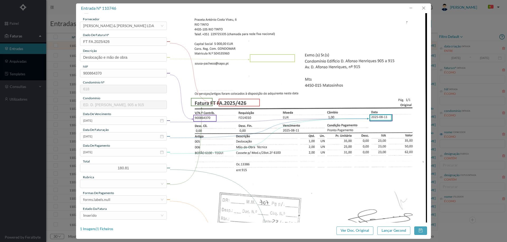
scroll to position [53, 0]
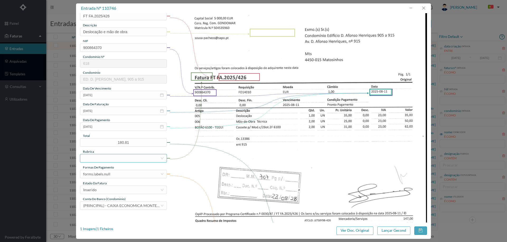
click at [121, 161] on div at bounding box center [121, 159] width 77 height 8
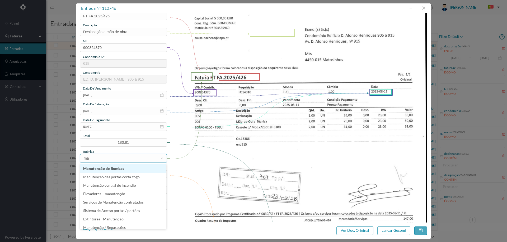
type input "man"
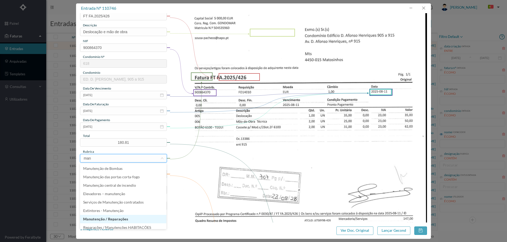
click at [126, 219] on li "Manutenção / Reparações" at bounding box center [123, 219] width 86 height 8
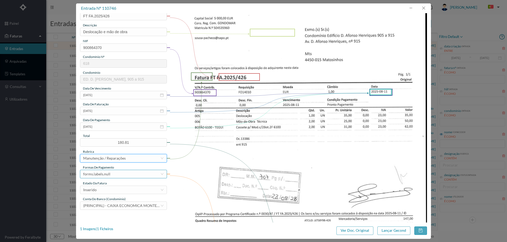
click at [111, 174] on div "forms.labels.null" at bounding box center [121, 174] width 77 height 8
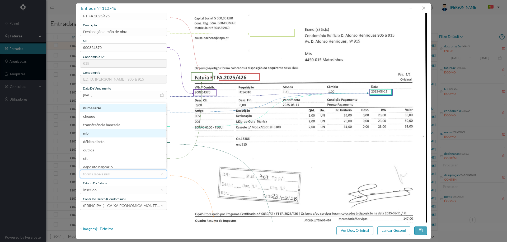
scroll to position [2, 0]
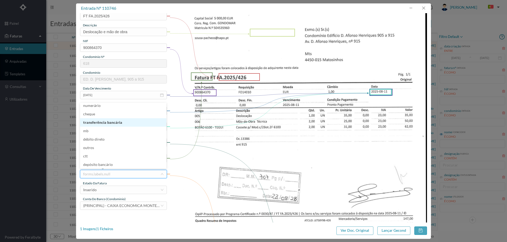
click at [111, 123] on li "transferência bancária" at bounding box center [123, 122] width 86 height 8
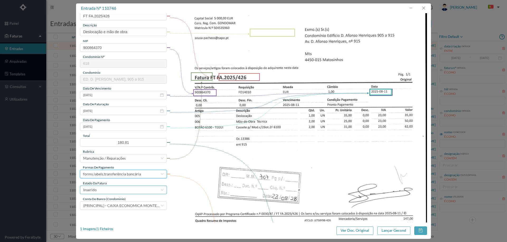
click at [105, 187] on div "Inserido" at bounding box center [121, 190] width 77 height 8
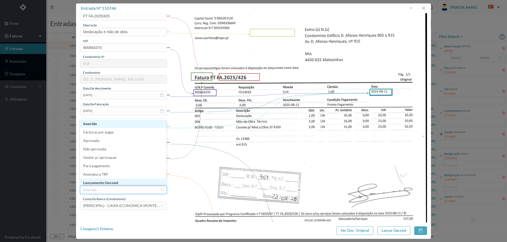
scroll to position [3, 0]
click at [112, 180] on li "Lançamento Gecond" at bounding box center [123, 180] width 86 height 8
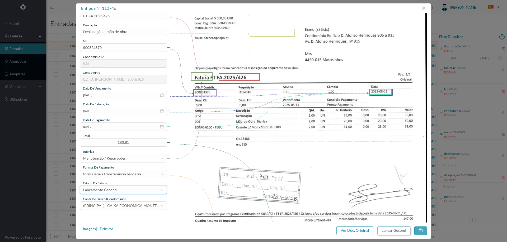
click at [391, 232] on button "Lançar Gecond" at bounding box center [393, 231] width 33 height 8
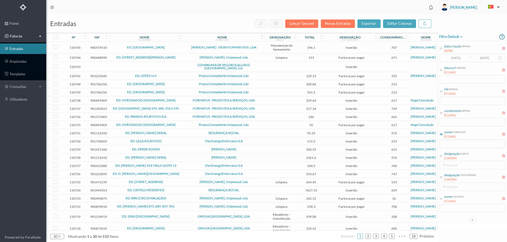
click at [263, 47] on span "CÉSAR CASTRO - DESENTUPIMENTOS , LDA" at bounding box center [224, 47] width 80 height 3
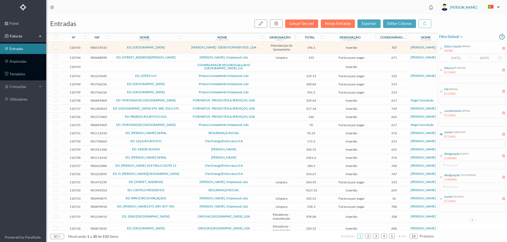
click at [263, 47] on span "CÉSAR CASTRO - DESENTUPIMENTOS , LDA" at bounding box center [224, 47] width 80 height 3
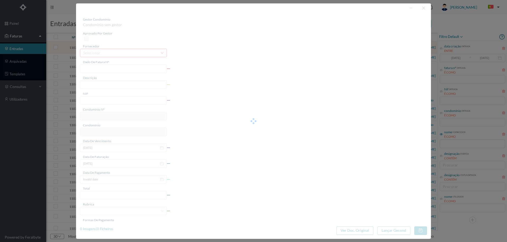
type input "FT M/2050"
type input "900519533"
type input "13-08-2025"
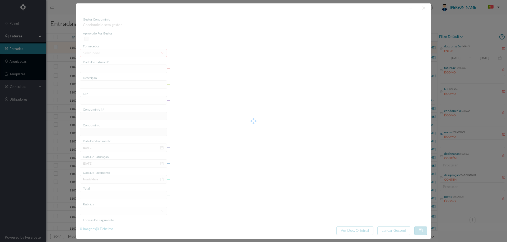
type input "196.10"
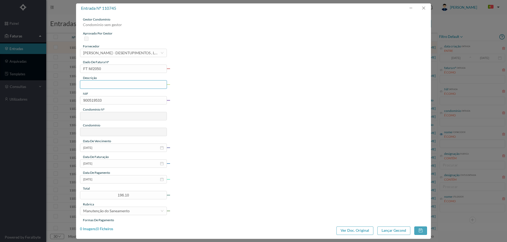
type input "707"
type input "ED. PARQUE - MATOSINHOS"
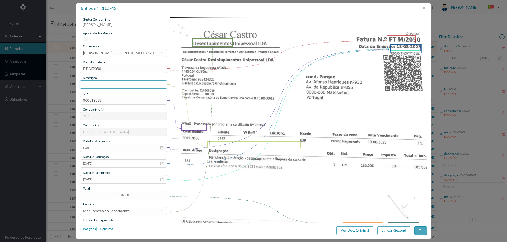
click at [102, 84] on input "text" at bounding box center [123, 84] width 87 height 8
drag, startPoint x: 111, startPoint y: 82, endPoint x: 115, endPoint y: 85, distance: 5.6
click at [111, 82] on input "desentupimento de saneamento" at bounding box center [123, 84] width 87 height 8
type input "desentupimento e limpeza de caixas de saneamento"
click at [118, 180] on input "13-08-2025" at bounding box center [123, 179] width 87 height 8
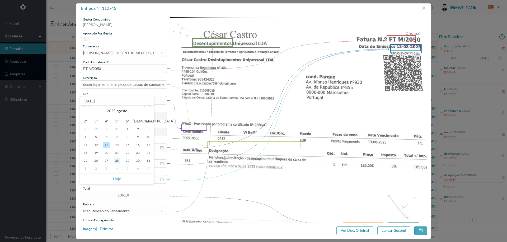
click at [116, 161] on div "28" at bounding box center [117, 161] width 6 height 6
type input "28-08-2025"
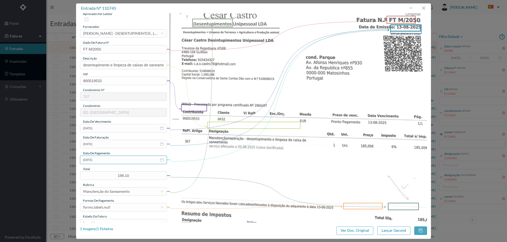
scroll to position [53, 0]
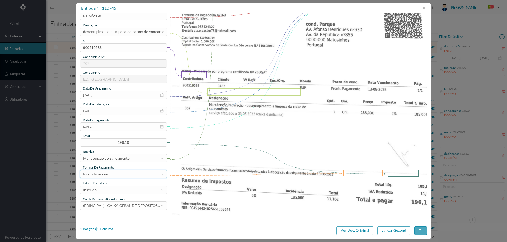
click at [116, 174] on div "forms.labels.null" at bounding box center [121, 174] width 77 height 8
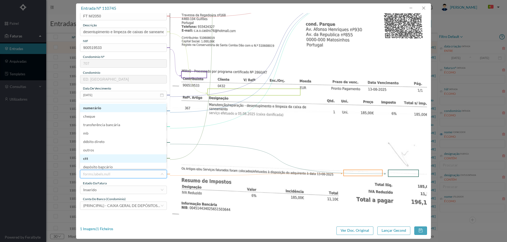
scroll to position [3, 0]
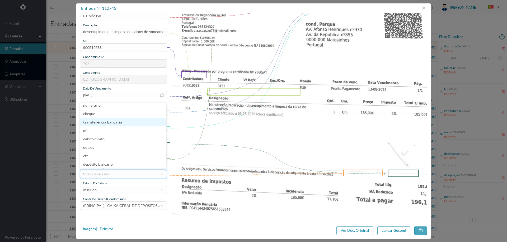
drag, startPoint x: 106, startPoint y: 123, endPoint x: 99, endPoint y: 137, distance: 15.3
click at [106, 123] on li "transferência bancária" at bounding box center [123, 122] width 86 height 8
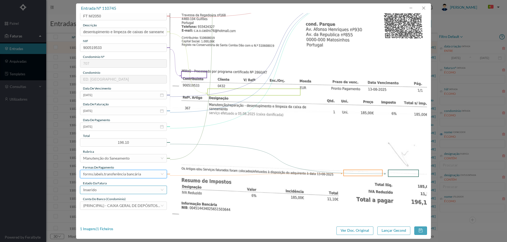
click at [104, 189] on div "Inserido" at bounding box center [121, 190] width 77 height 8
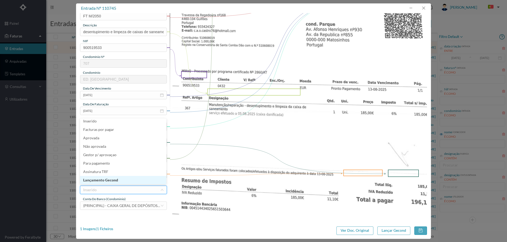
click at [109, 179] on li "Lançamento Gecond" at bounding box center [123, 180] width 86 height 8
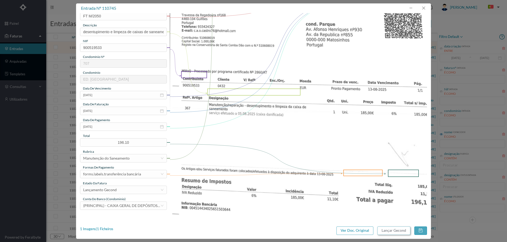
click at [399, 231] on button "Lançar Gecond" at bounding box center [393, 231] width 33 height 8
